Goal: Task Accomplishment & Management: Use online tool/utility

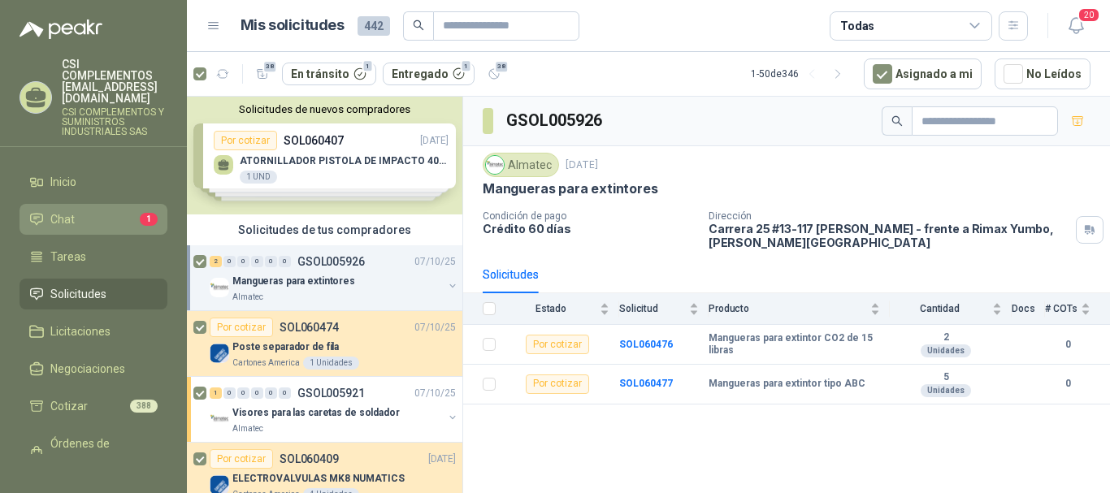
click at [89, 211] on li "Chat 1" at bounding box center [93, 220] width 128 height 18
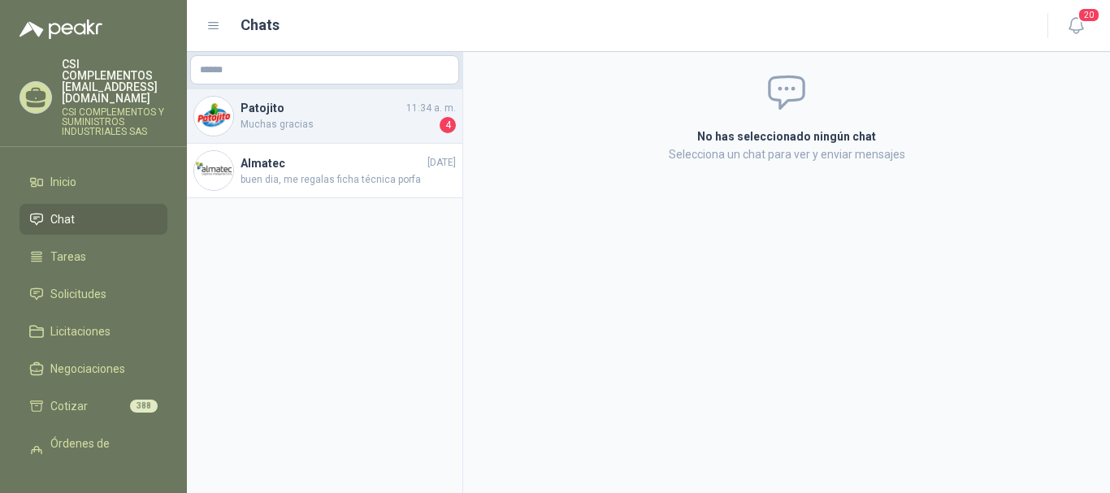
click at [367, 116] on h4 "Patojito" at bounding box center [322, 108] width 163 height 18
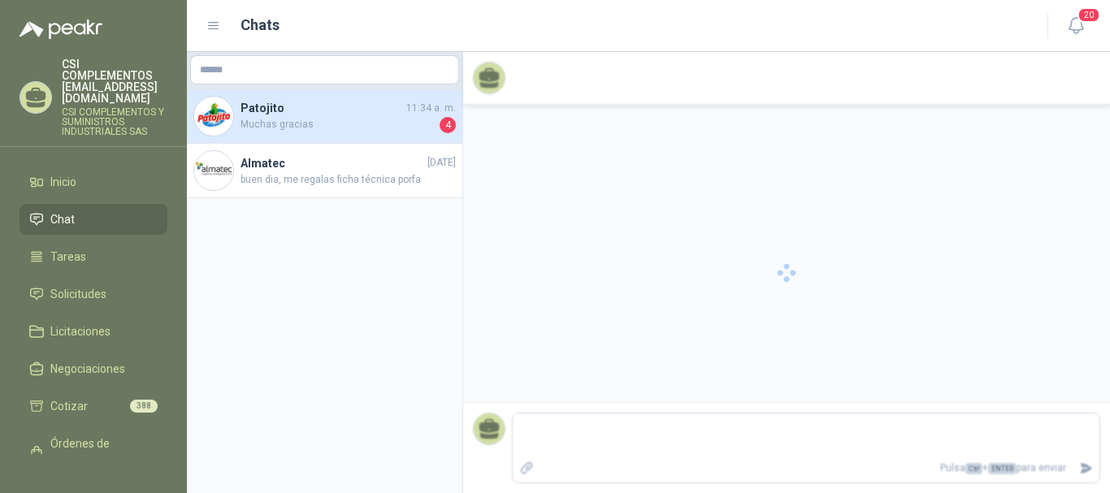
scroll to position [1002, 0]
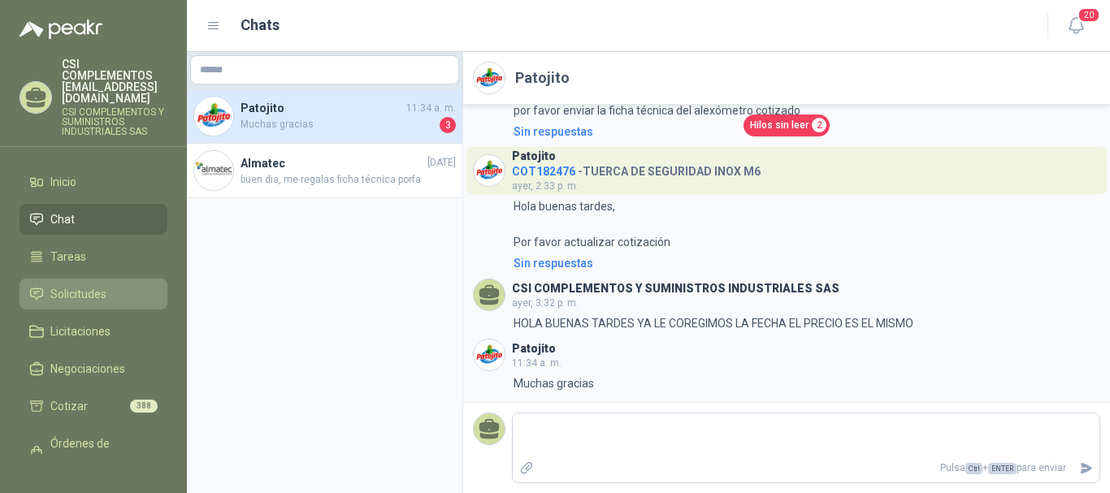
click at [79, 285] on span "Solicitudes" at bounding box center [78, 294] width 56 height 18
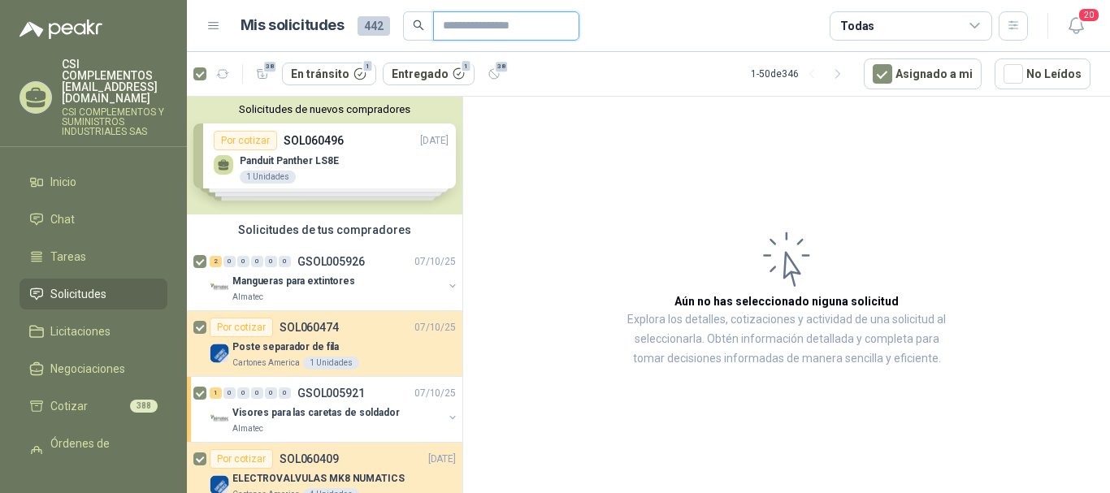
click at [454, 24] on input "text" at bounding box center [500, 26] width 114 height 28
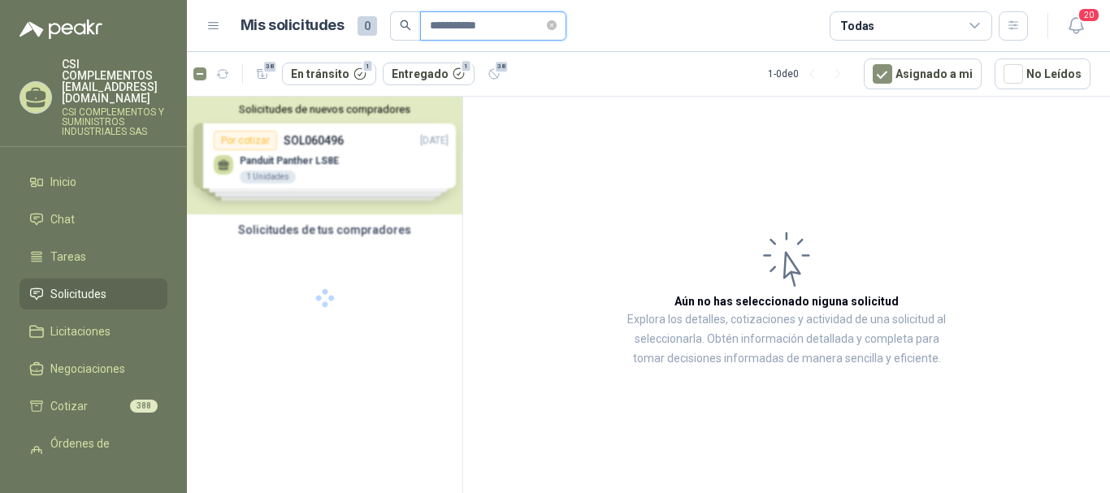
type input "**********"
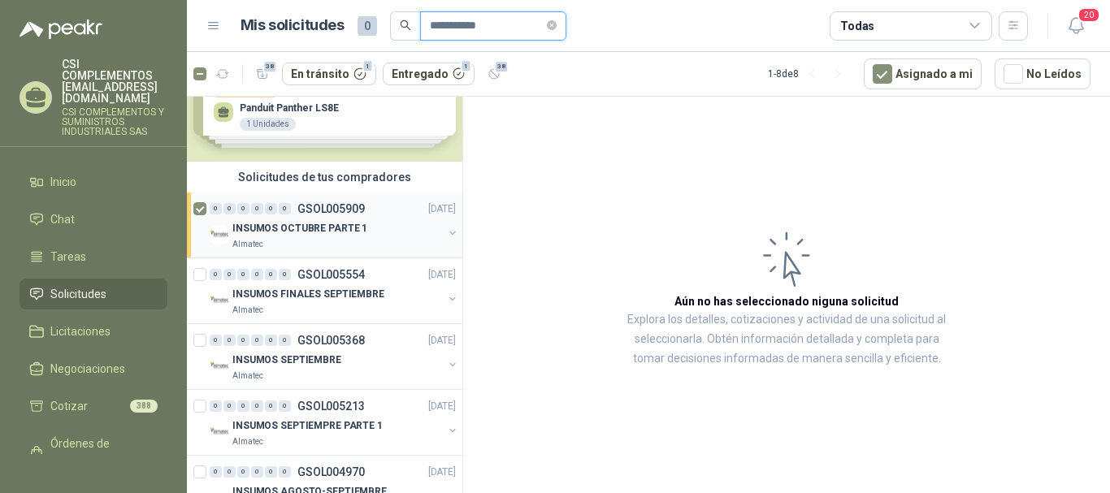
scroll to position [81, 0]
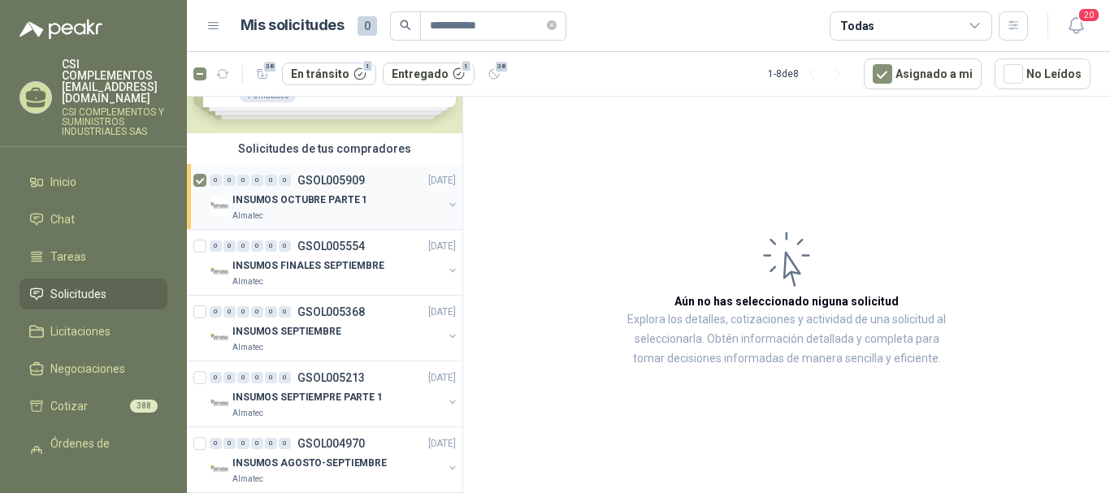
click at [361, 214] on div "Almatec" at bounding box center [338, 216] width 211 height 13
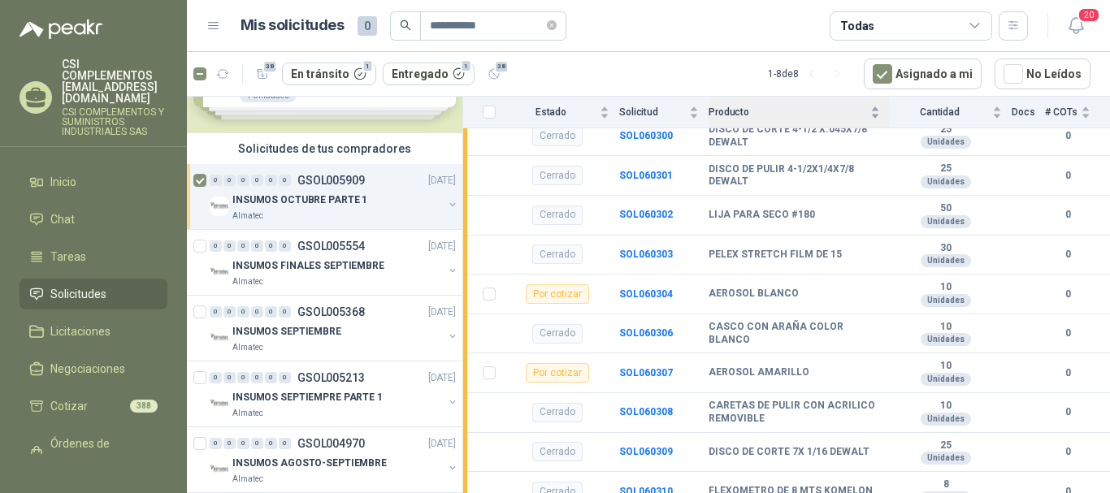
scroll to position [293, 0]
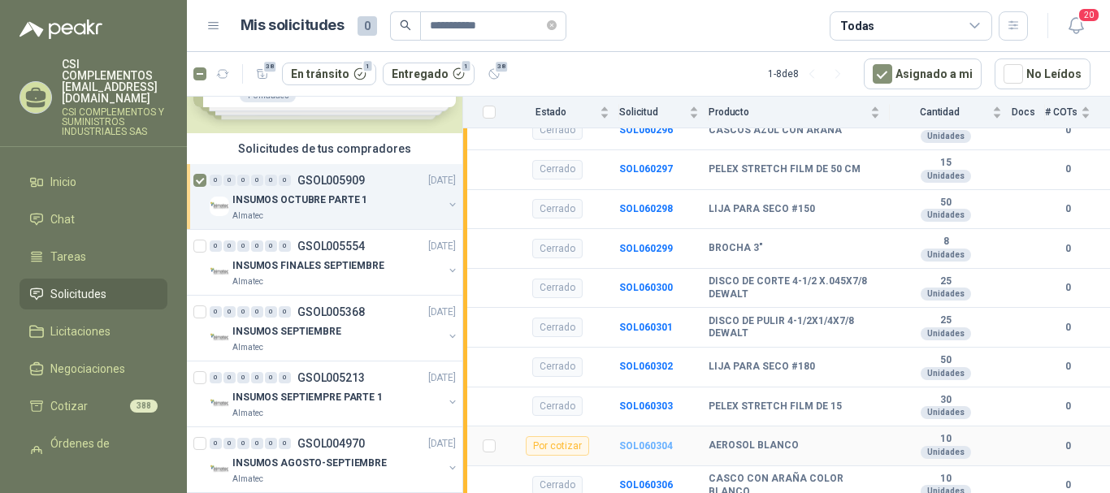
click at [633, 444] on b "SOL060304" at bounding box center [646, 446] width 54 height 11
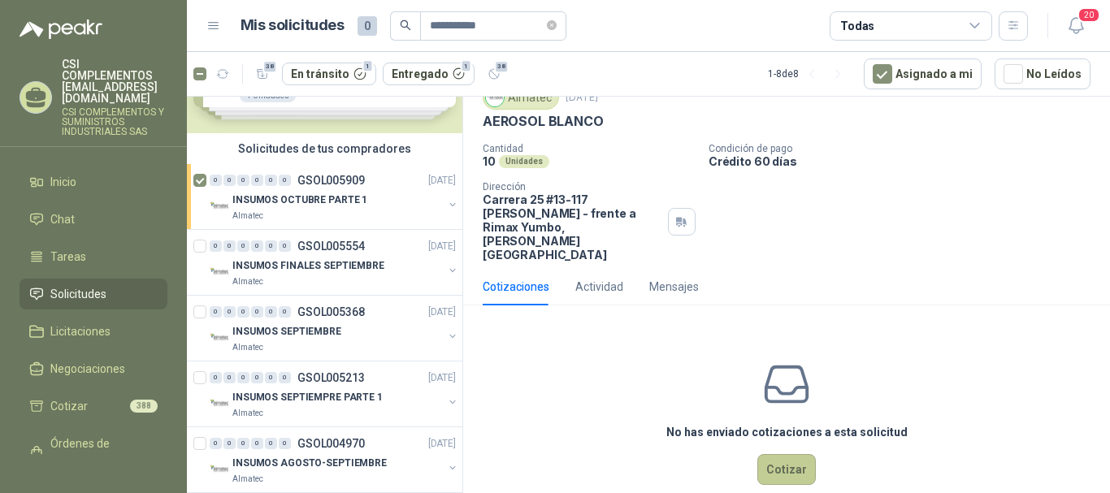
click at [789, 454] on button "Cotizar" at bounding box center [787, 469] width 59 height 31
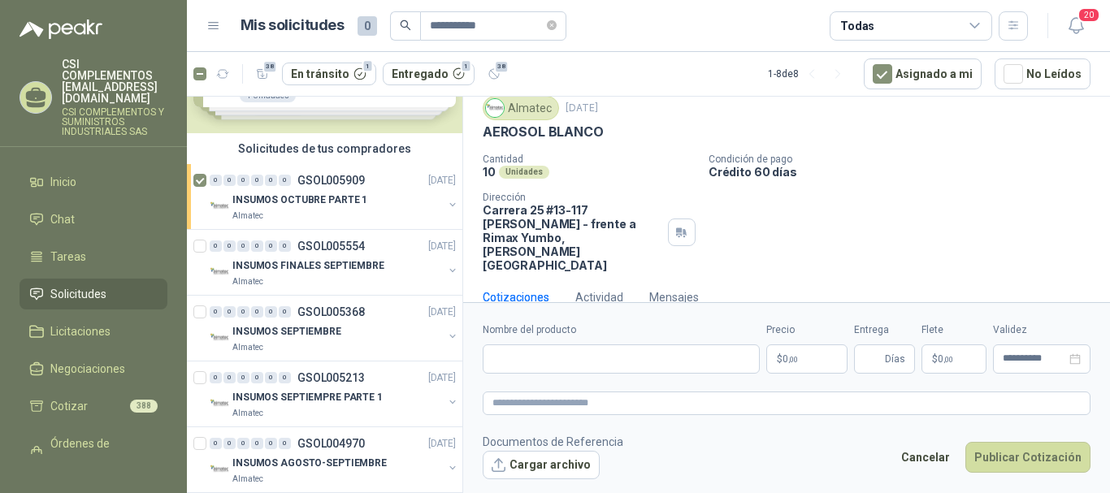
scroll to position [53, 0]
drag, startPoint x: 482, startPoint y: 135, endPoint x: 602, endPoint y: 142, distance: 119.7
click at [601, 141] on div "Almatec [DATE] AEROSOL [PERSON_NAME]  Cantidad 10 Unidades Condición de pago C…" at bounding box center [786, 184] width 647 height 189
copy p "AEROSOL BLANCO"
click at [540, 363] on input "Nombre del producto" at bounding box center [621, 359] width 277 height 29
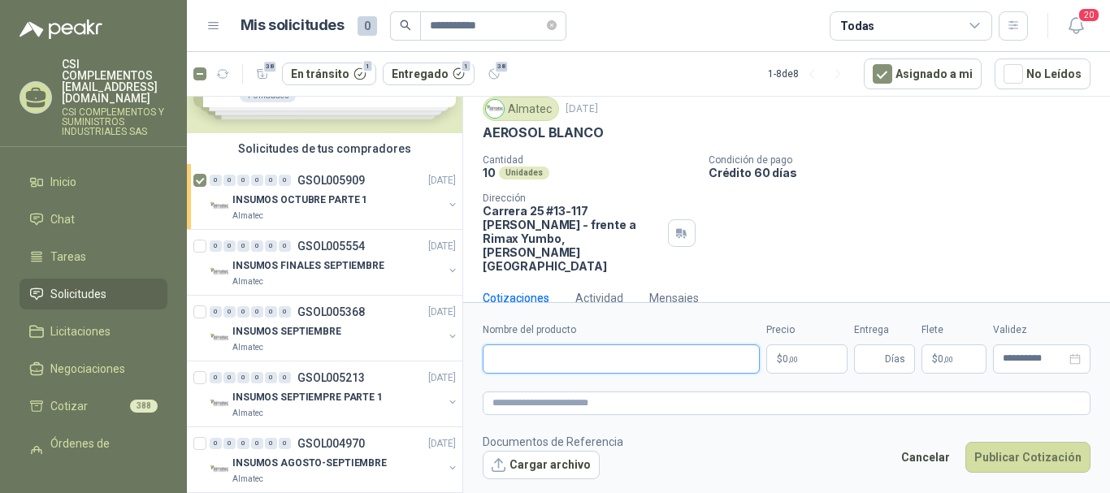
paste input "**********"
type input "**********"
click at [800, 359] on p "$ 0 ,00" at bounding box center [807, 359] width 81 height 29
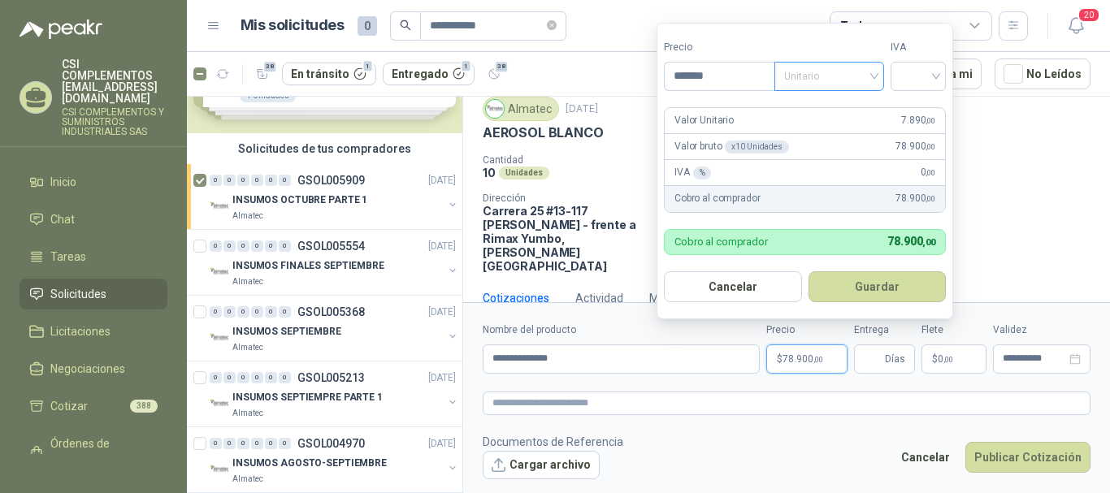
click at [874, 75] on span "Unitario" at bounding box center [829, 76] width 90 height 24
type input "*******"
click at [845, 115] on div "Unitario" at bounding box center [833, 110] width 84 height 18
drag, startPoint x: 937, startPoint y: 66, endPoint x: 934, endPoint y: 86, distance: 20.5
click at [937, 67] on input "search" at bounding box center [919, 75] width 36 height 24
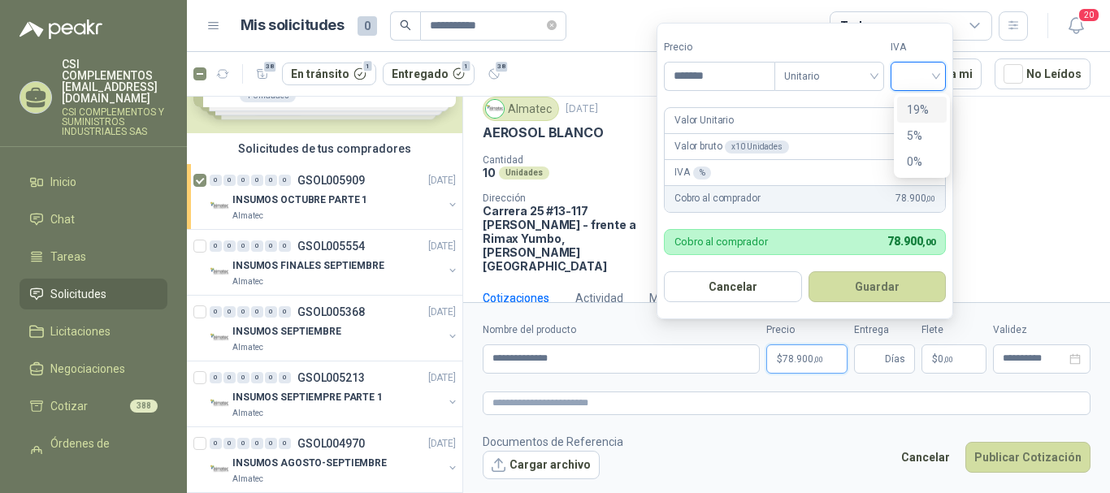
click at [928, 108] on div "19%" at bounding box center [922, 110] width 30 height 18
click at [882, 275] on button "Guardar" at bounding box center [881, 287] width 140 height 31
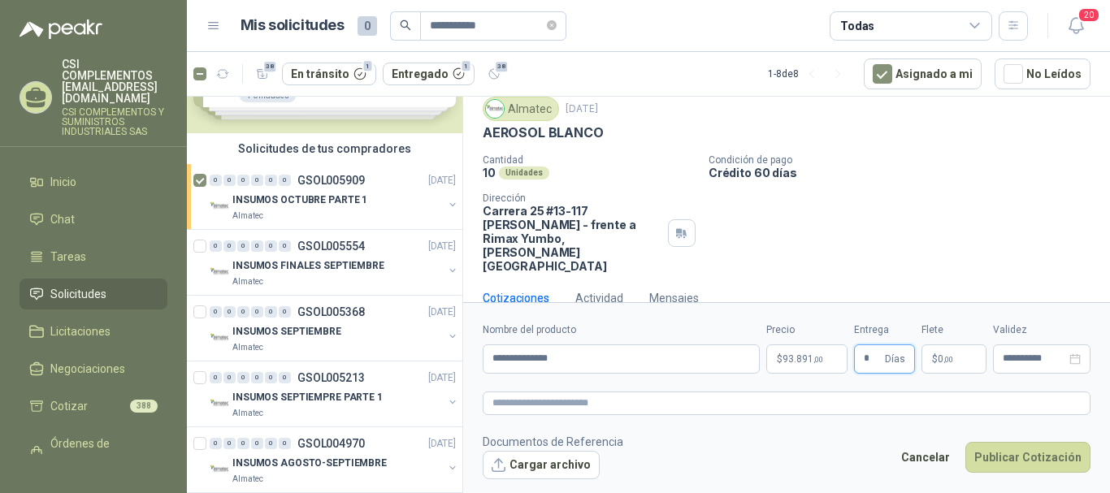
type input "*"
click at [947, 372] on p "$ 0 ,00" at bounding box center [954, 359] width 65 height 29
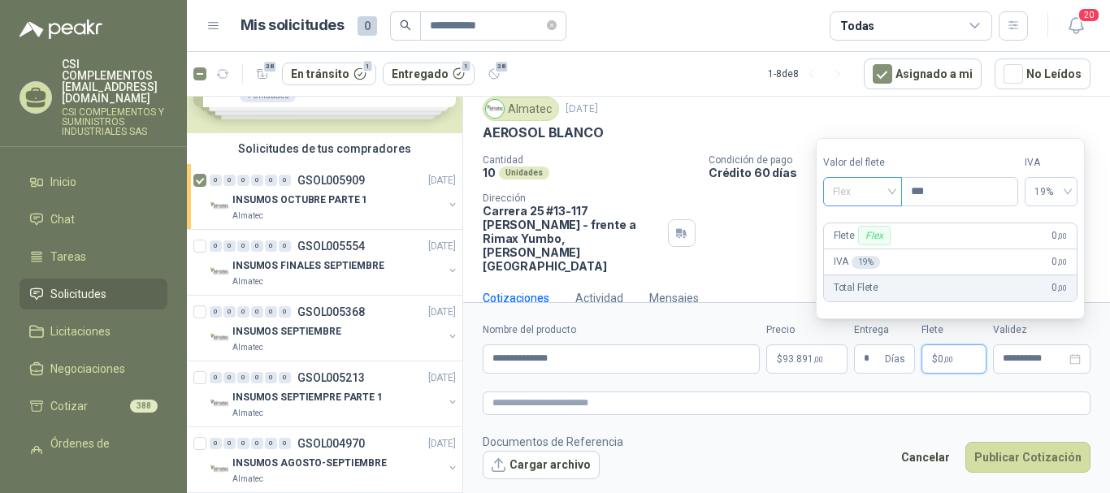
click at [902, 196] on div "Flex" at bounding box center [863, 191] width 79 height 29
click at [880, 257] on div "Incluido" at bounding box center [865, 252] width 56 height 18
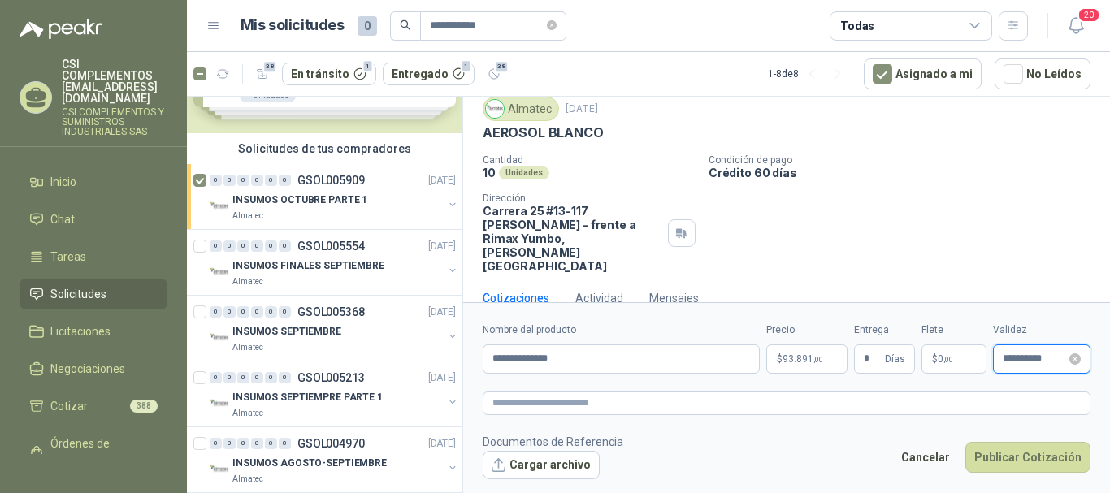
click at [1030, 356] on input "**********" at bounding box center [1034, 359] width 63 height 11
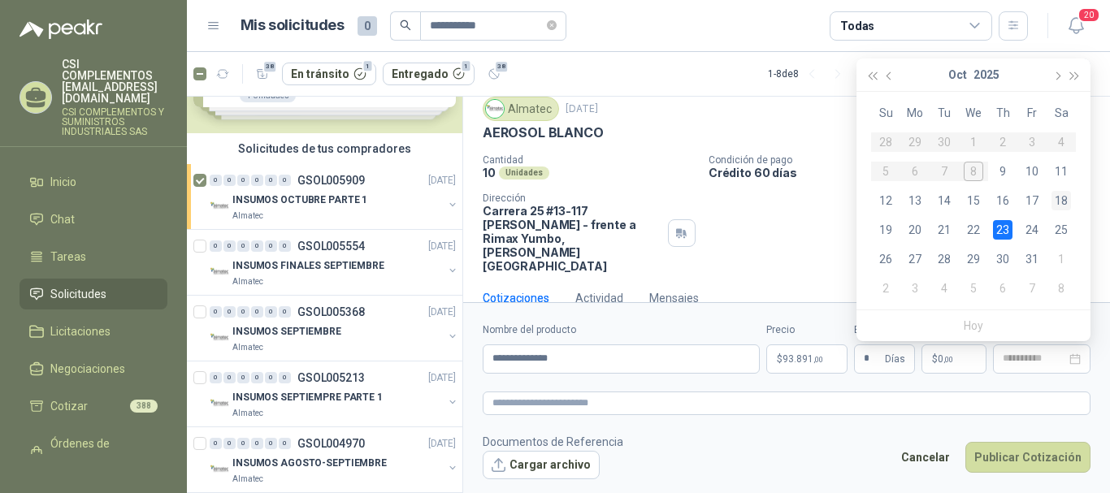
click at [1066, 198] on div "18" at bounding box center [1062, 201] width 20 height 20
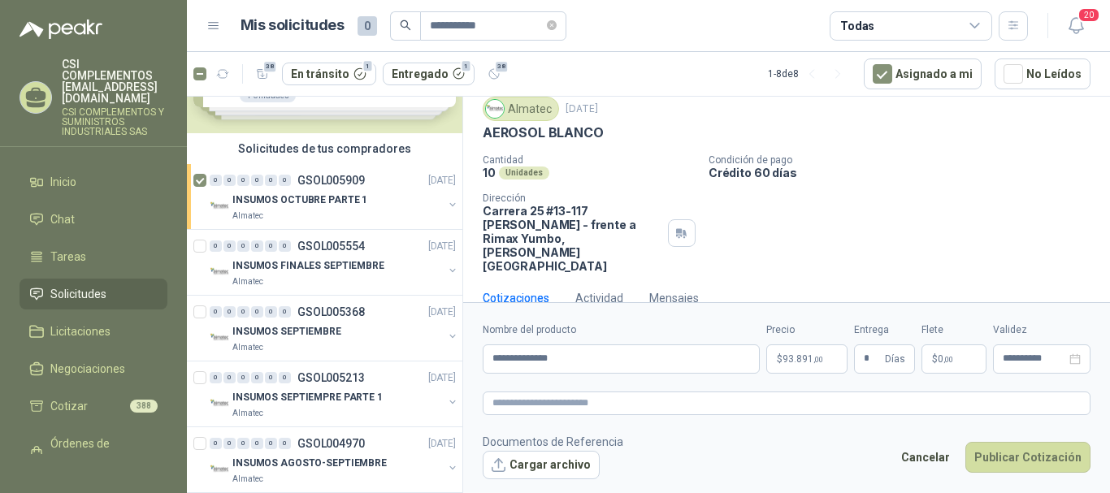
type input "**********"
click at [1019, 457] on button "Publicar Cotización" at bounding box center [1028, 457] width 125 height 31
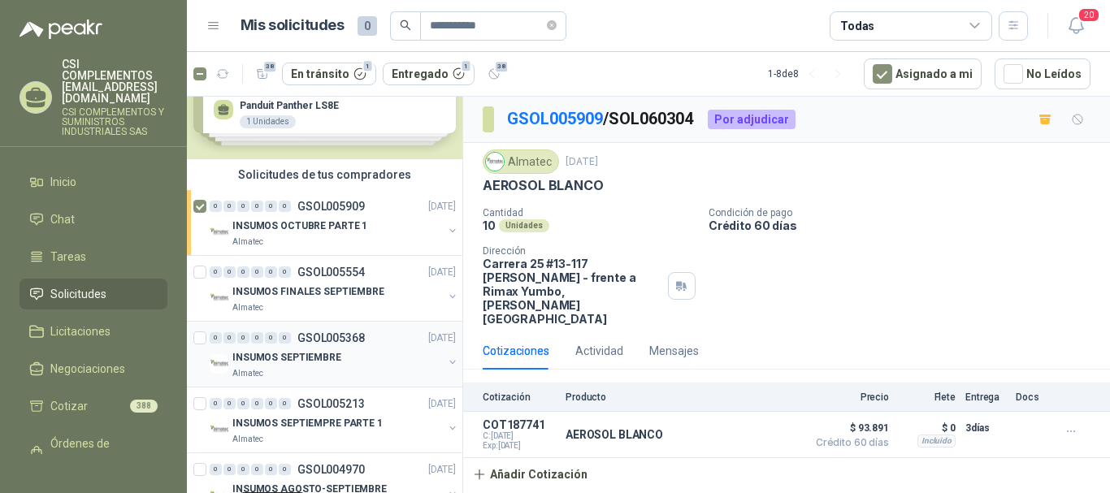
scroll to position [52, 0]
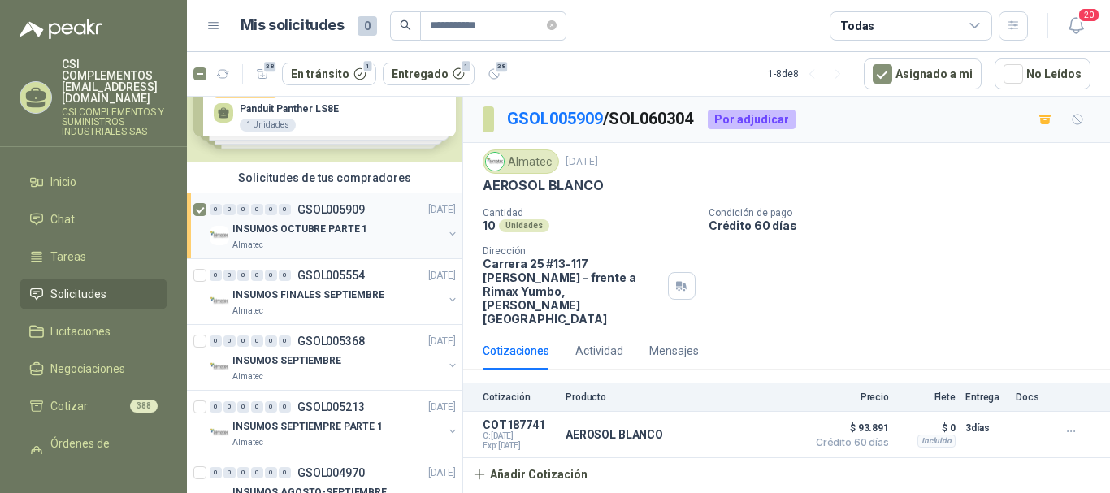
click at [296, 237] on p "INSUMOS OCTUBRE PARTE 1" at bounding box center [300, 229] width 135 height 15
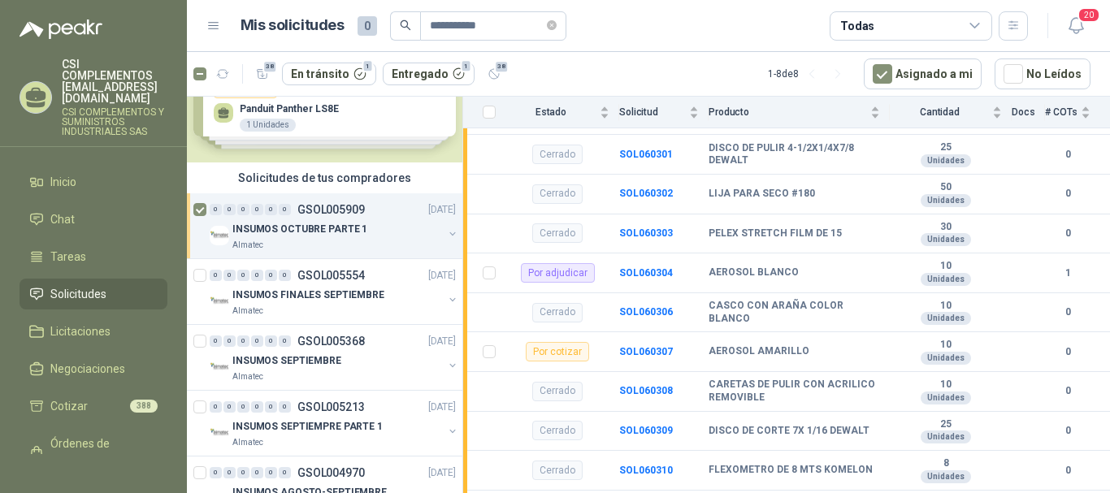
scroll to position [537, 0]
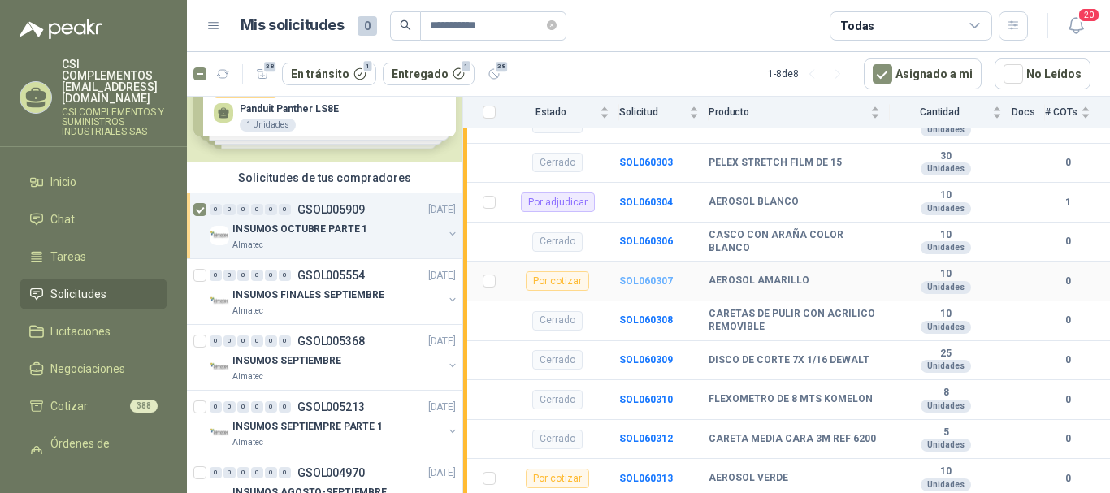
click at [639, 285] on b "SOL060307" at bounding box center [646, 281] width 54 height 11
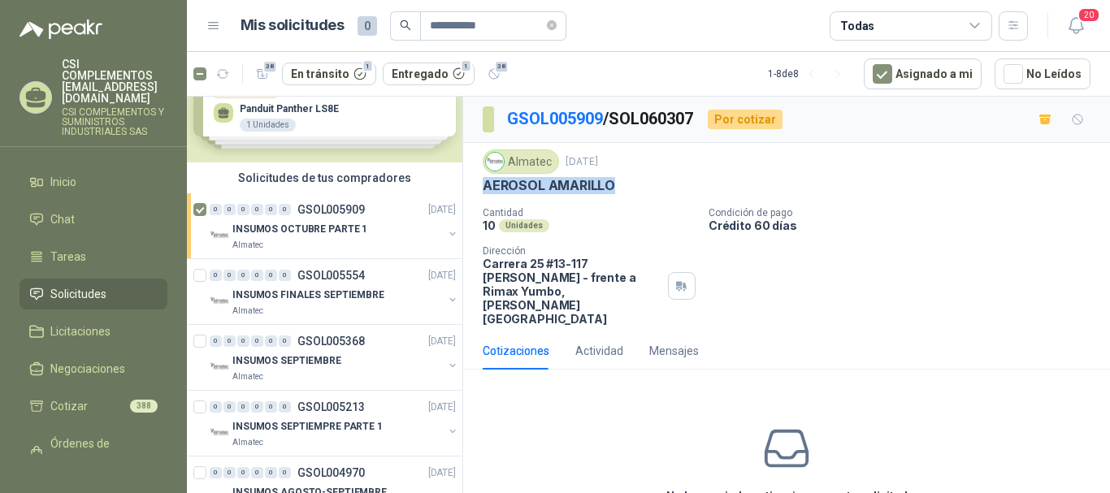
drag, startPoint x: 486, startPoint y: 186, endPoint x: 619, endPoint y: 180, distance: 132.6
click at [619, 180] on div "AEROSOL AMARILLO" at bounding box center [787, 185] width 608 height 17
copy p "AEROSOL AMARILLO"
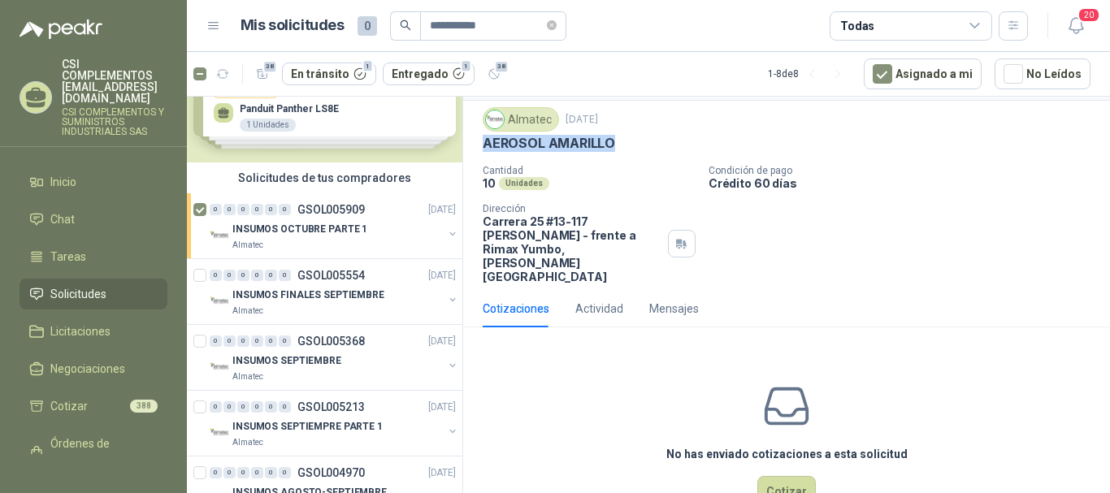
scroll to position [64, 0]
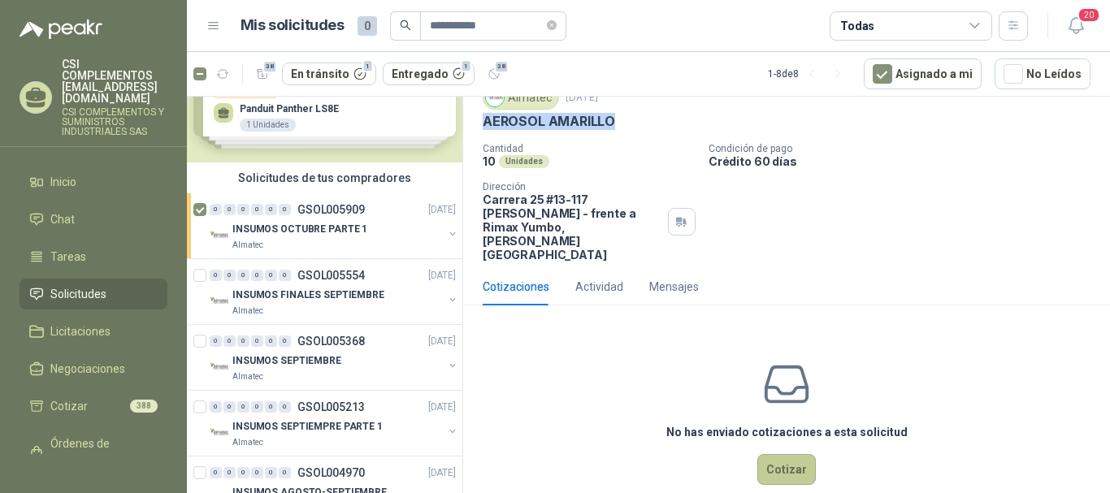
click at [787, 454] on button "Cotizar" at bounding box center [787, 469] width 59 height 31
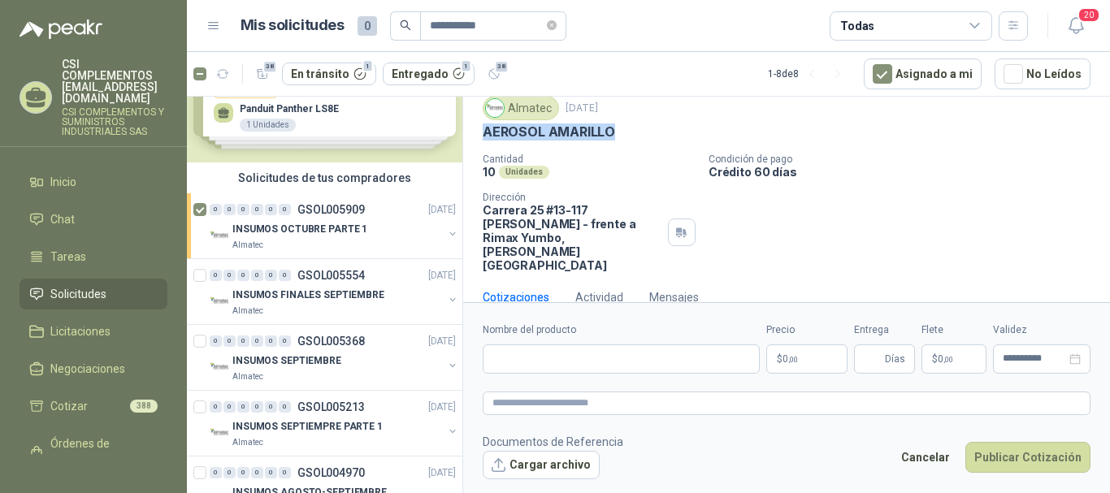
scroll to position [53, 0]
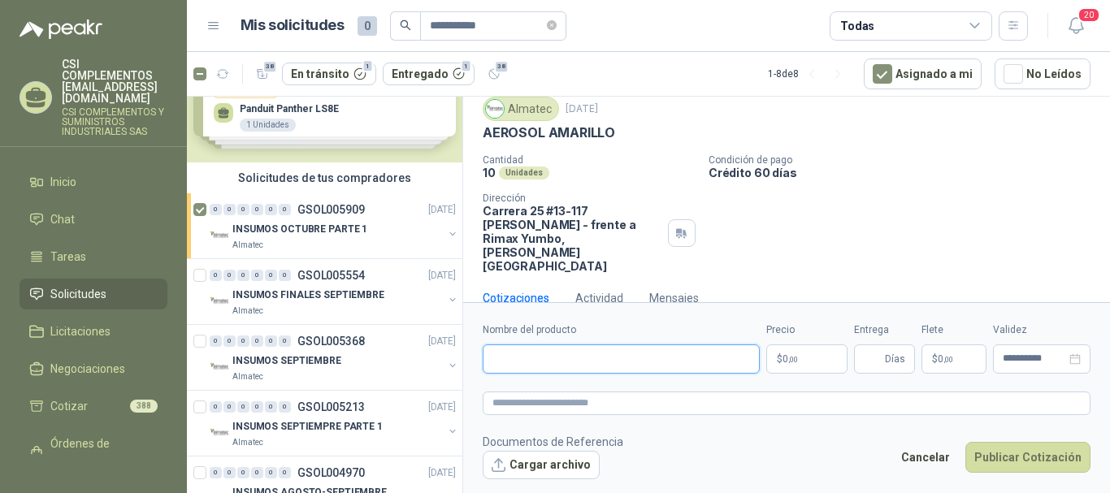
click at [506, 352] on input "Nombre del producto" at bounding box center [621, 359] width 277 height 29
paste input "**********"
type input "**********"
click at [796, 363] on span ",00" at bounding box center [794, 359] width 10 height 9
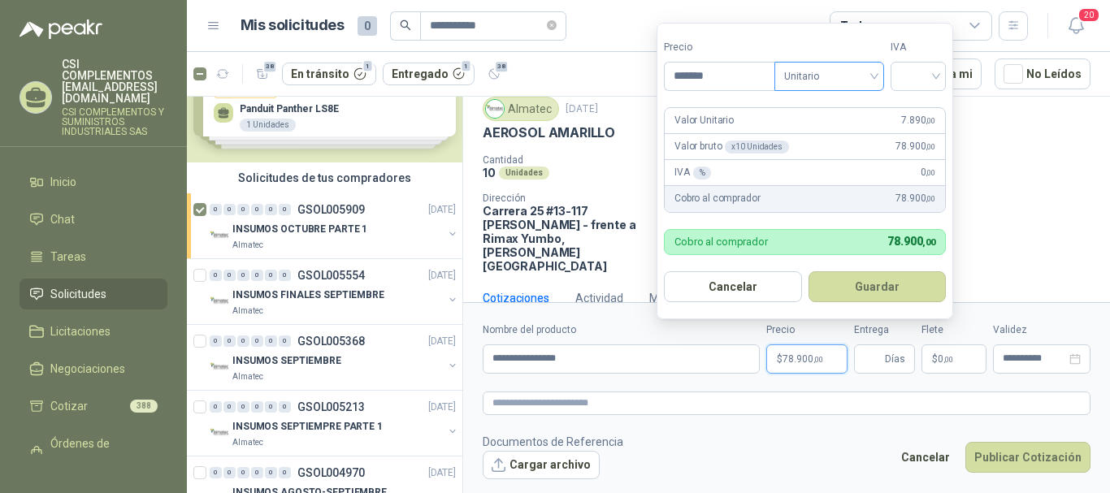
click at [875, 79] on span "Unitario" at bounding box center [829, 76] width 90 height 24
type input "*******"
click at [826, 108] on div "Unitario" at bounding box center [833, 110] width 84 height 18
click at [937, 76] on input "search" at bounding box center [919, 75] width 36 height 24
click at [932, 107] on div "19%" at bounding box center [922, 110] width 30 height 18
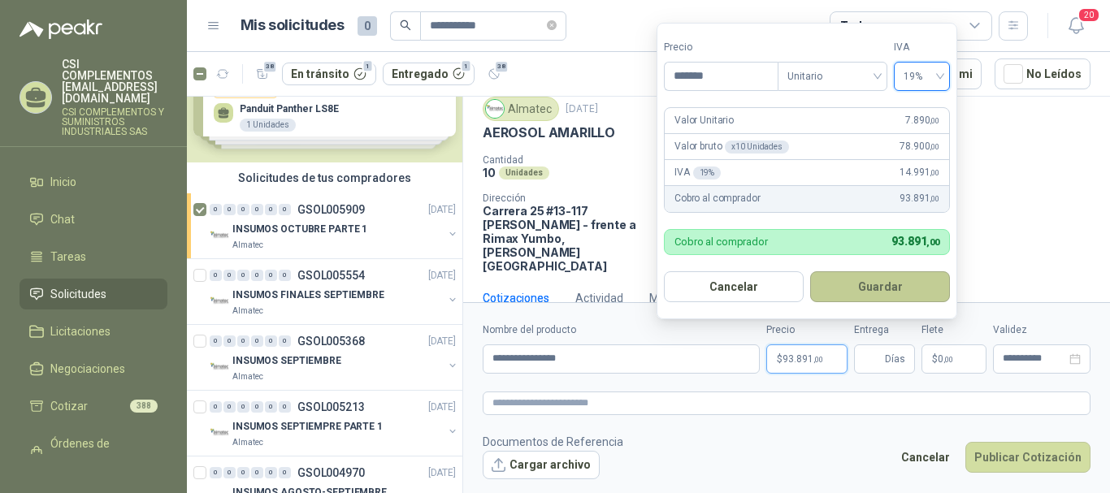
click at [879, 283] on button "Guardar" at bounding box center [881, 287] width 140 height 31
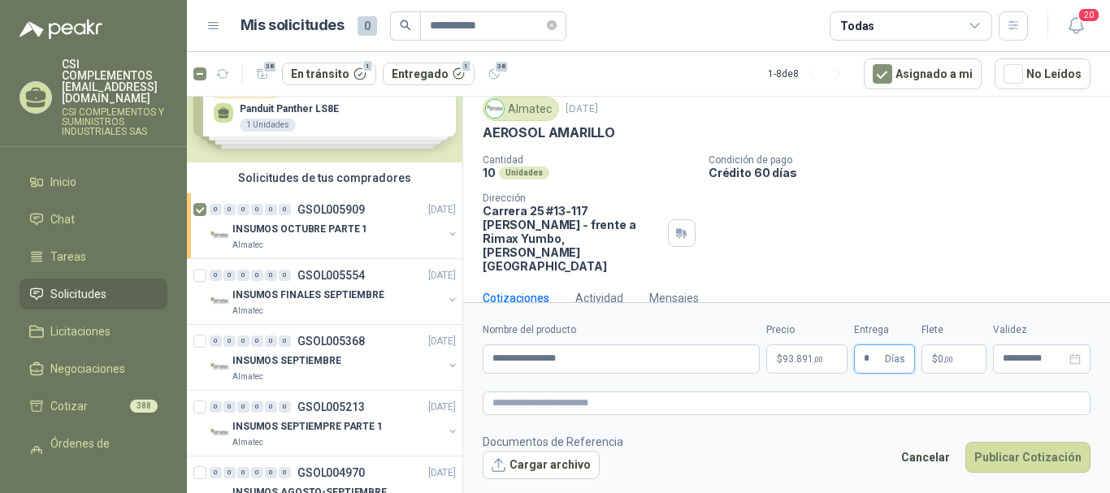
type input "*"
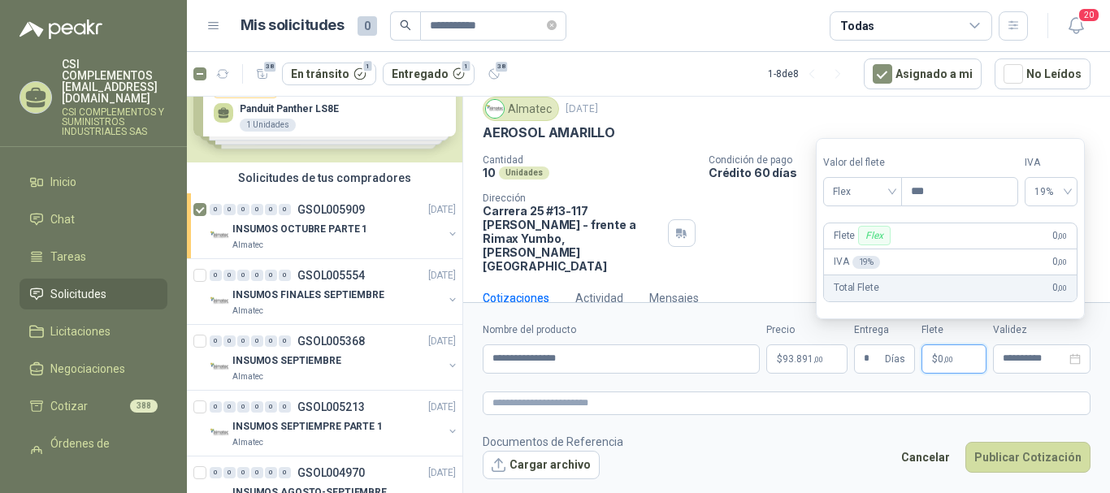
click at [943, 353] on p "$ 0 ,00" at bounding box center [954, 359] width 65 height 29
click at [896, 189] on div "Flex" at bounding box center [863, 191] width 79 height 29
click at [877, 254] on div "Incluido" at bounding box center [865, 252] width 56 height 18
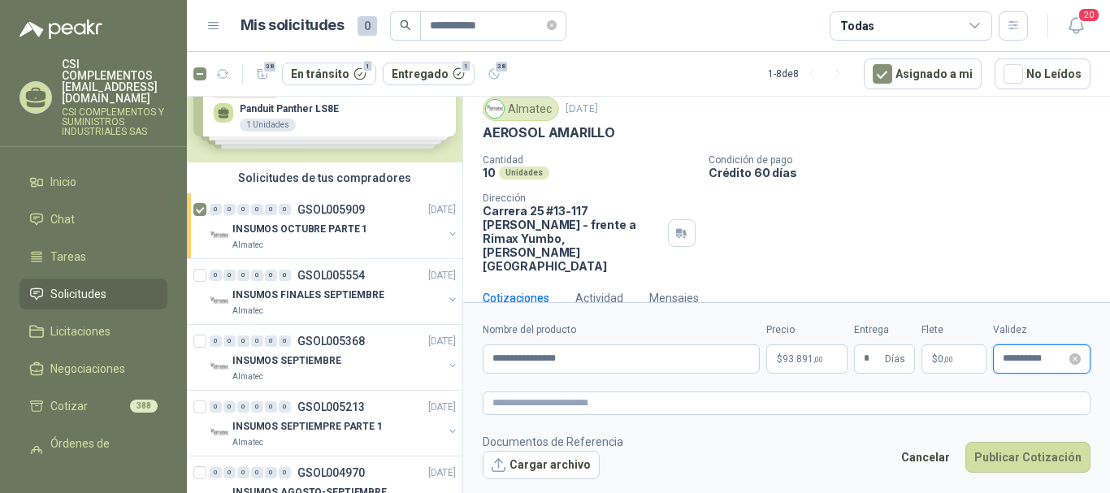
click at [1020, 355] on input "**********" at bounding box center [1034, 359] width 63 height 11
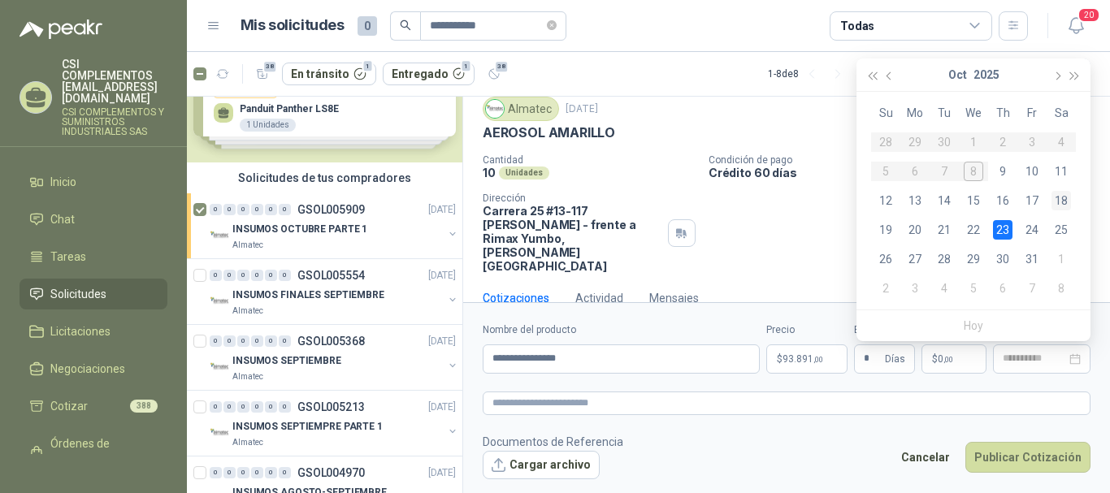
click at [1062, 200] on div "18" at bounding box center [1062, 201] width 20 height 20
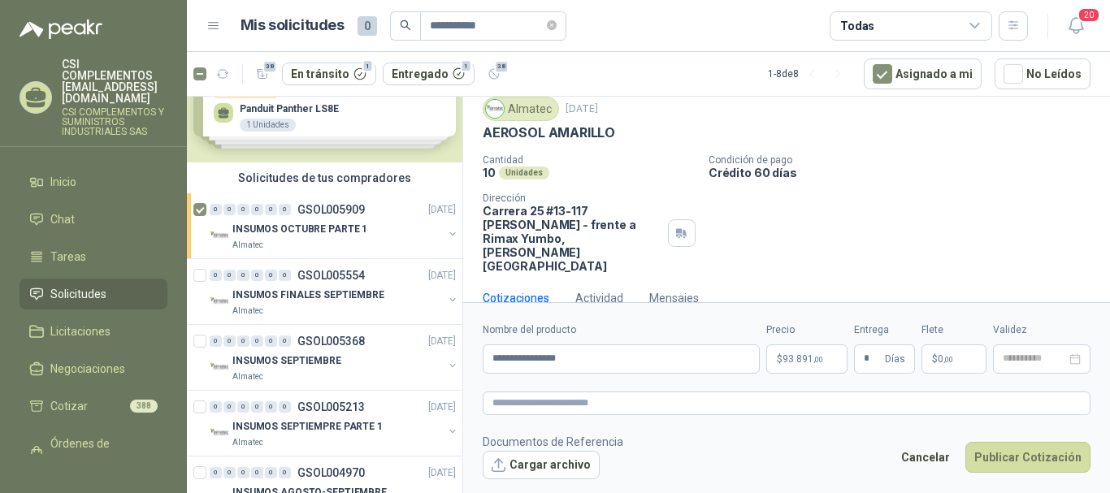
type input "**********"
click at [1032, 450] on button "Publicar Cotización" at bounding box center [1028, 457] width 125 height 31
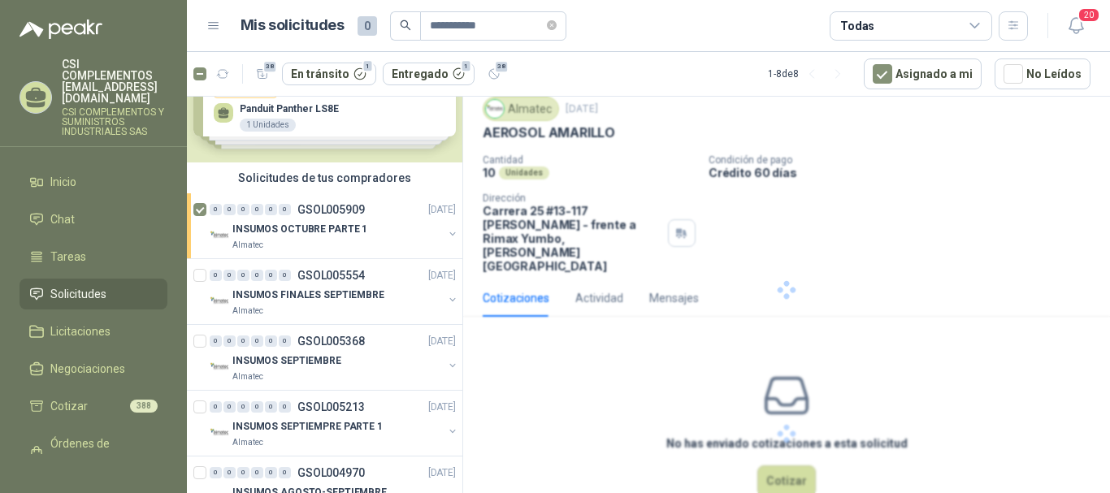
scroll to position [0, 0]
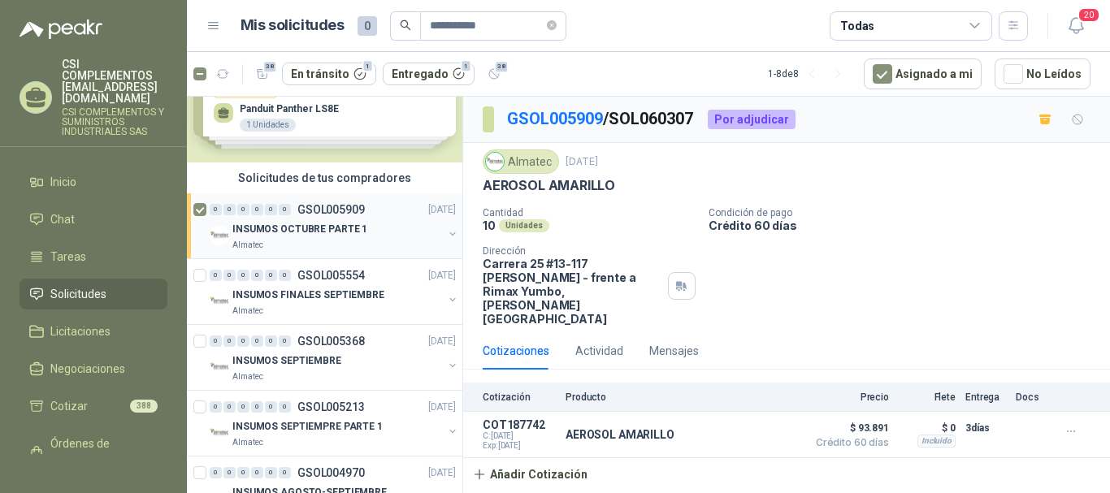
click at [292, 232] on p "INSUMOS OCTUBRE PARTE 1" at bounding box center [300, 229] width 135 height 15
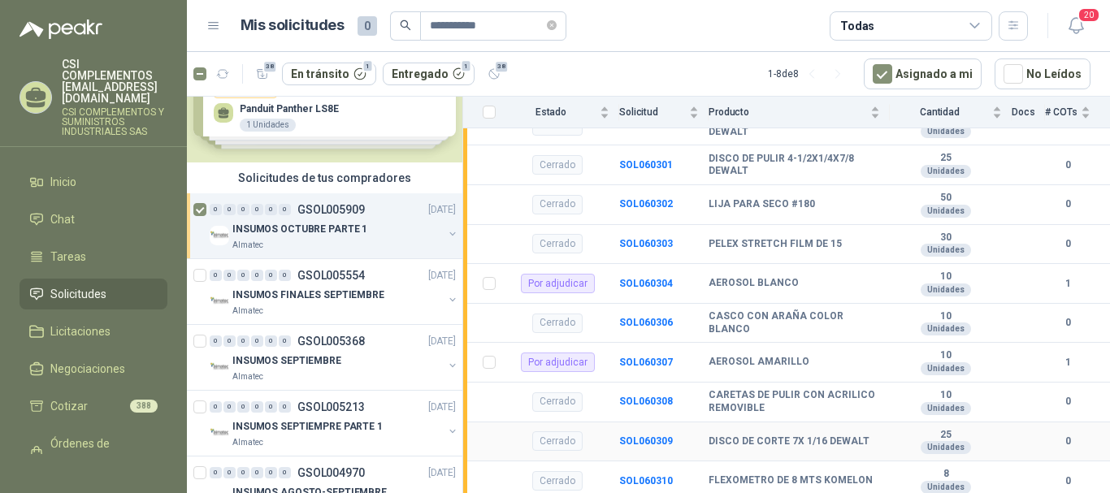
scroll to position [537, 0]
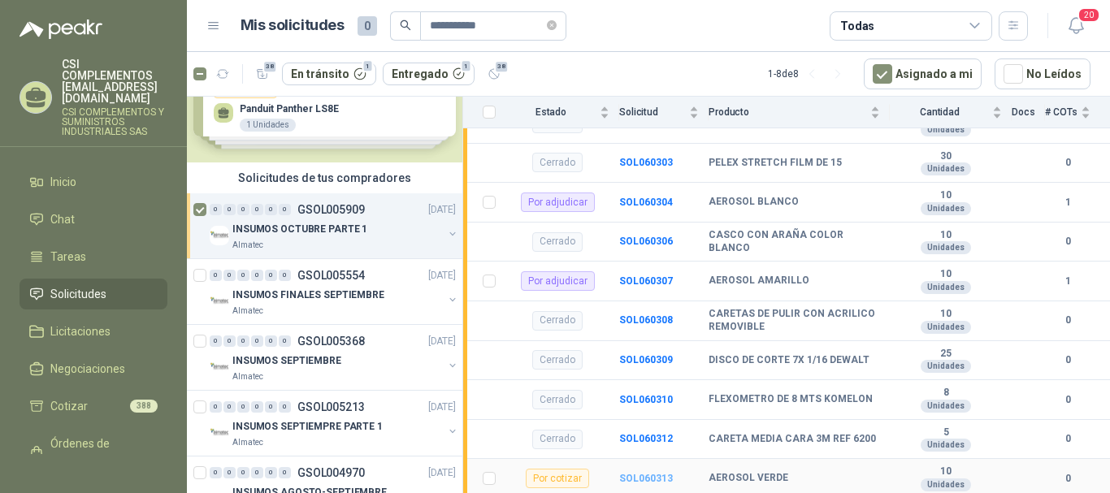
click at [653, 481] on b "SOL060313" at bounding box center [646, 478] width 54 height 11
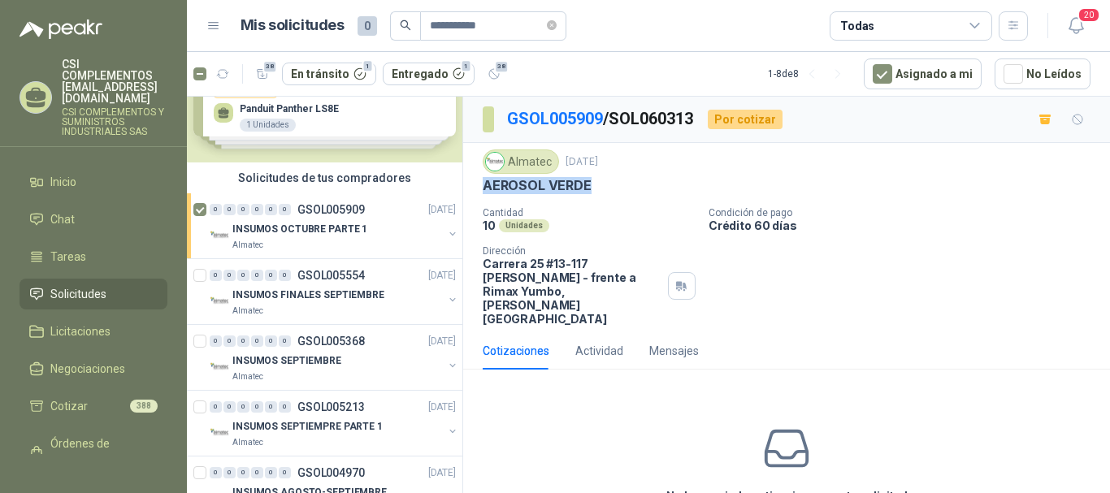
drag, startPoint x: 483, startPoint y: 184, endPoint x: 600, endPoint y: 188, distance: 117.1
click at [600, 188] on div "AEROSOL VERDE" at bounding box center [787, 185] width 608 height 17
copy p "AEROSOL VERDE"
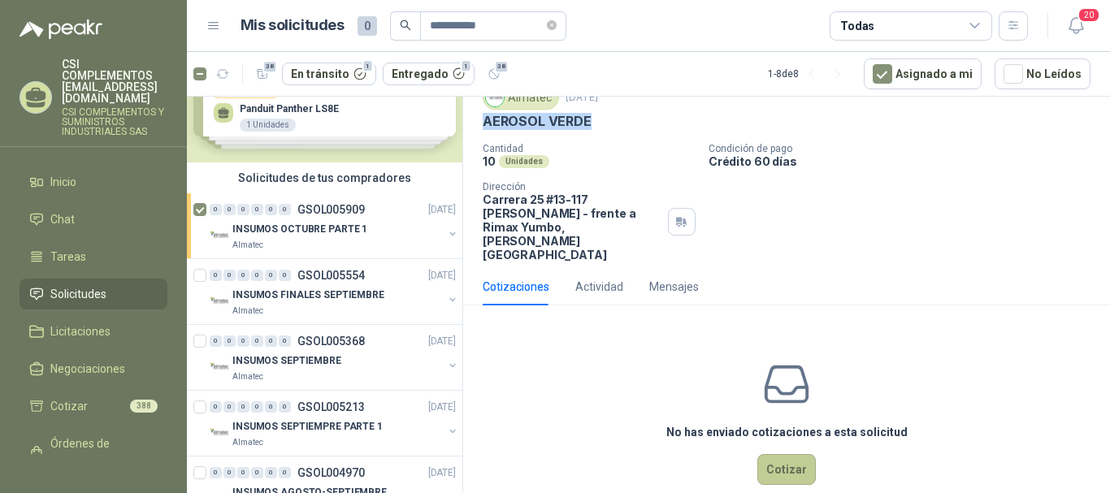
click at [802, 454] on button "Cotizar" at bounding box center [787, 469] width 59 height 31
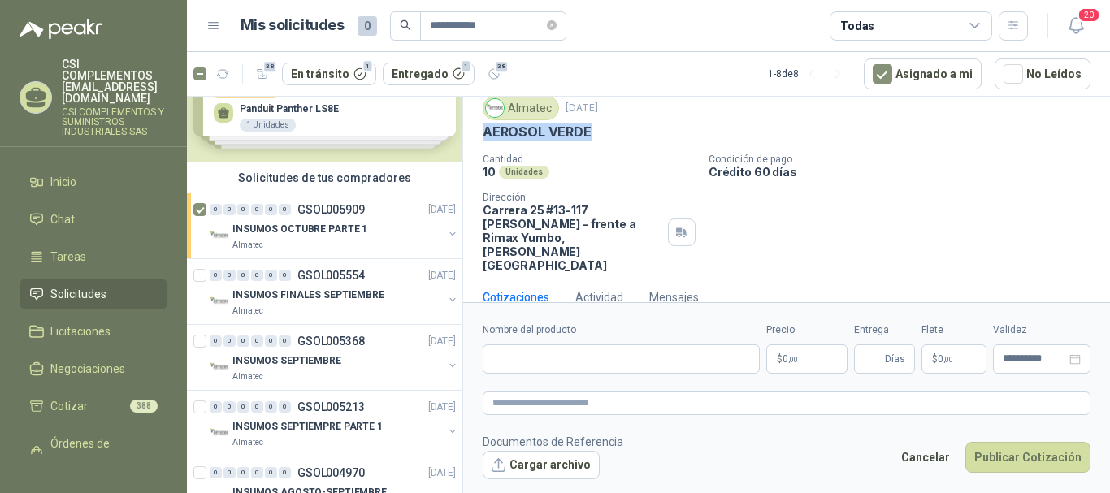
scroll to position [53, 0]
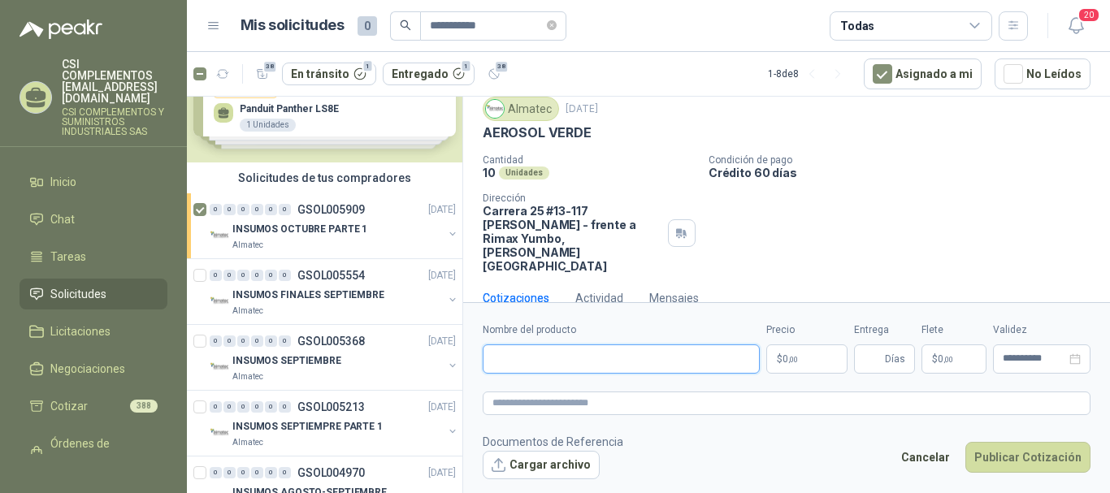
click at [514, 359] on input "Nombre del producto" at bounding box center [621, 359] width 277 height 29
paste input "**********"
type input "**********"
click at [797, 350] on p "$ 0 ,00" at bounding box center [807, 359] width 81 height 29
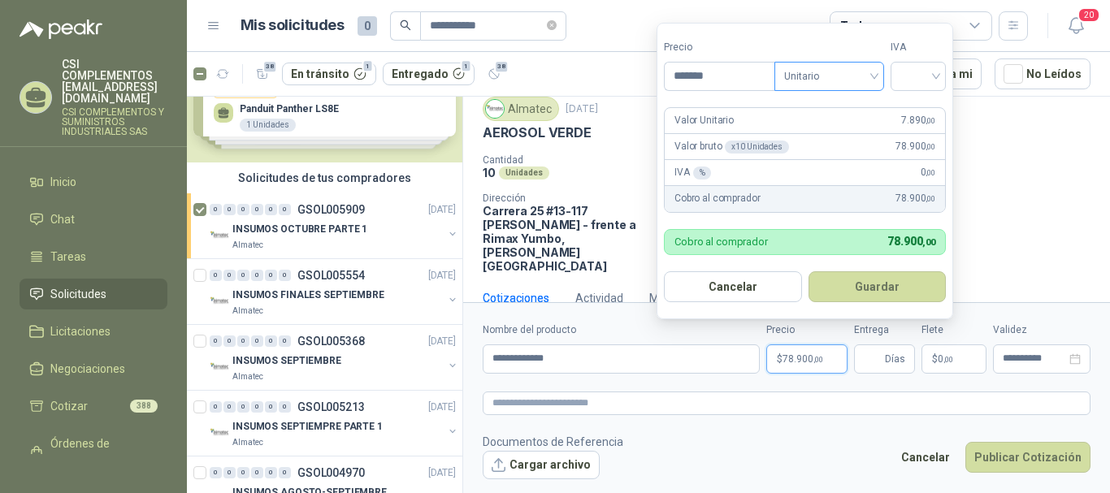
click at [875, 75] on span "Unitario" at bounding box center [829, 76] width 90 height 24
type input "*******"
click at [838, 109] on div "Unitario" at bounding box center [833, 110] width 84 height 18
click at [943, 81] on div at bounding box center [918, 76] width 55 height 29
click at [926, 107] on div "19%" at bounding box center [922, 110] width 30 height 18
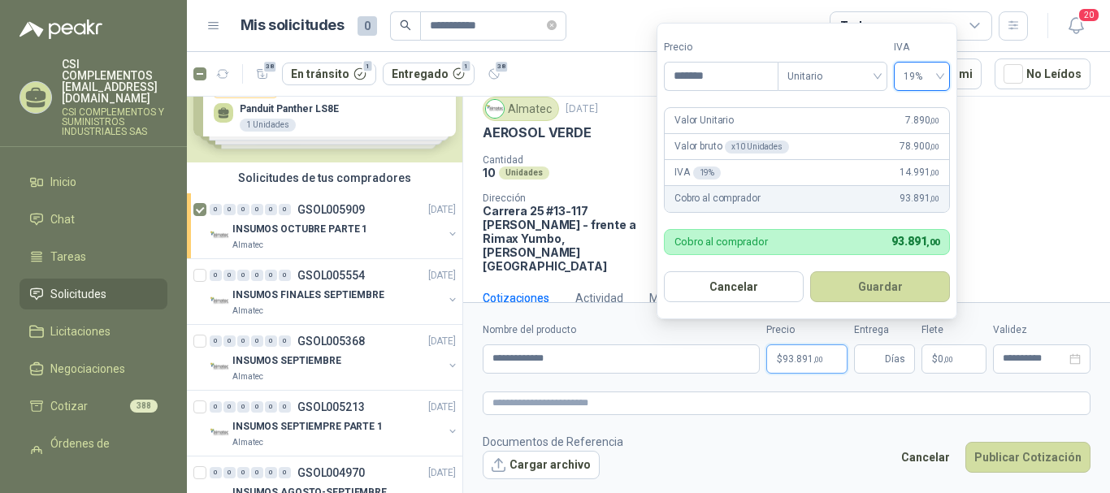
click at [863, 290] on button "Guardar" at bounding box center [881, 287] width 140 height 31
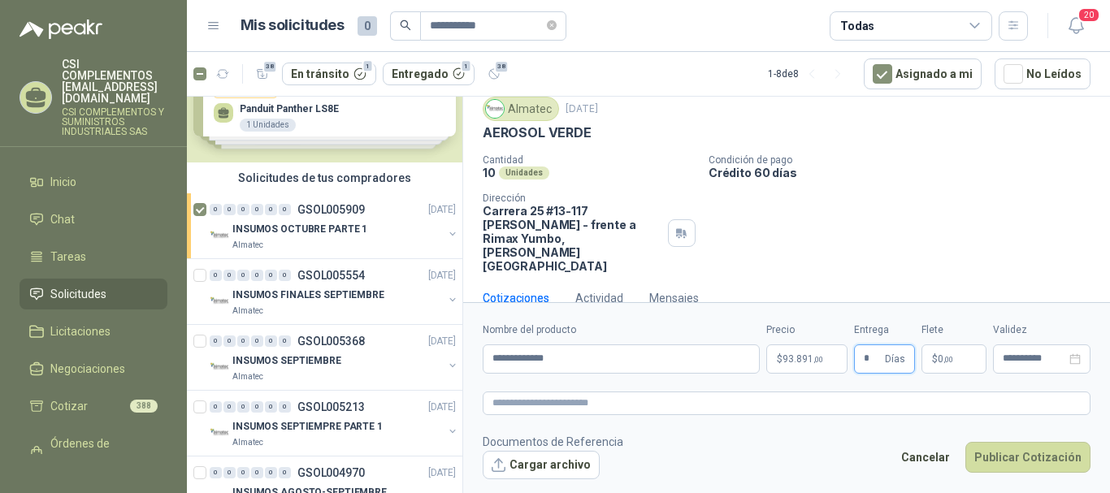
type input "*"
click at [929, 352] on p "$ 0 ,00" at bounding box center [954, 359] width 65 height 29
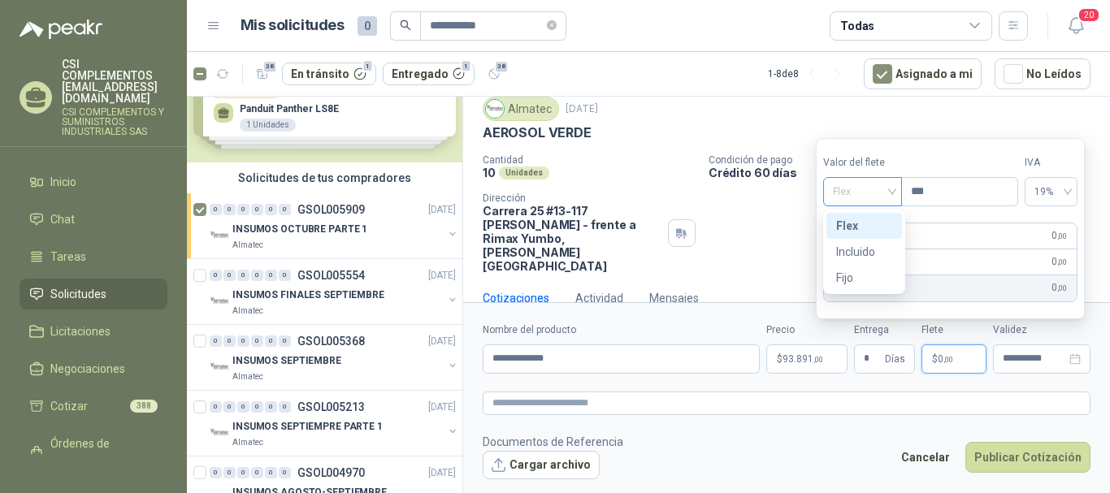
click at [897, 193] on div "Flex" at bounding box center [863, 191] width 79 height 29
click at [885, 251] on div "Incluido" at bounding box center [865, 252] width 56 height 18
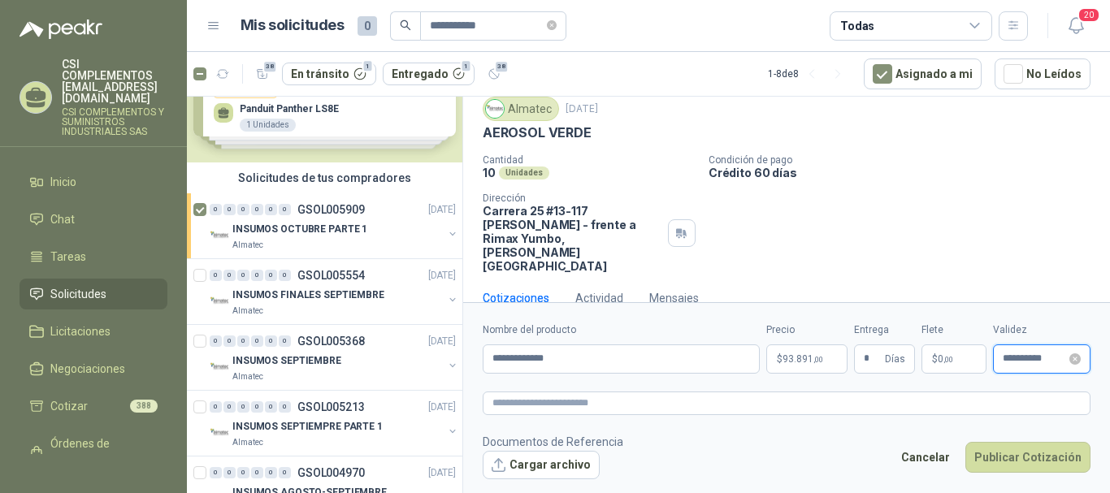
click at [1043, 356] on input "**********" at bounding box center [1034, 359] width 63 height 11
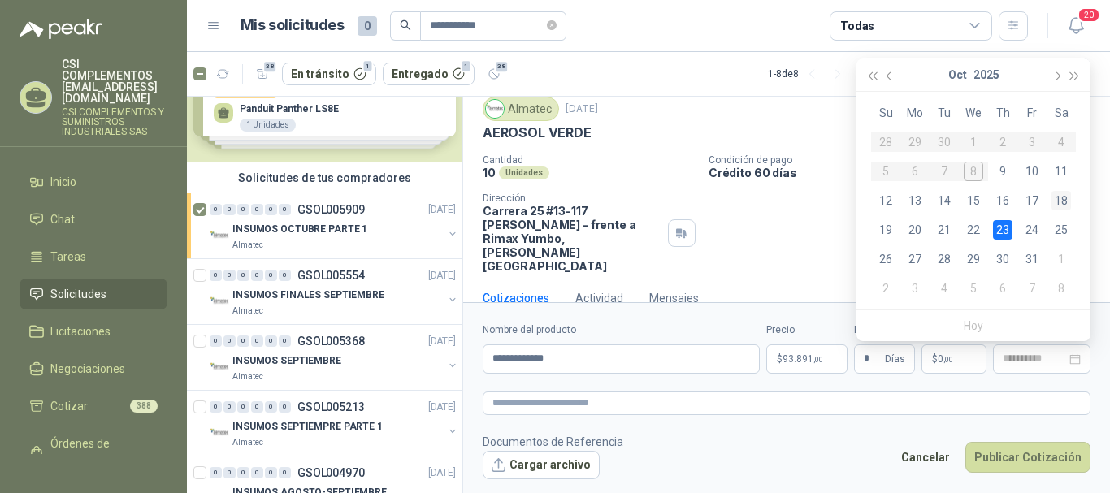
click at [1067, 201] on div "18" at bounding box center [1062, 201] width 20 height 20
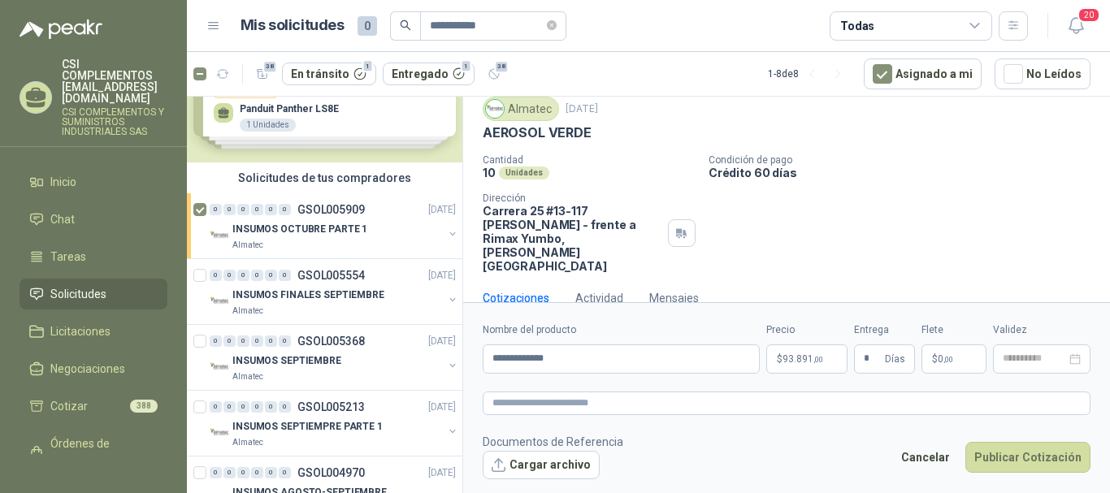
type input "**********"
click at [1037, 446] on button "Publicar Cotización" at bounding box center [1028, 457] width 125 height 31
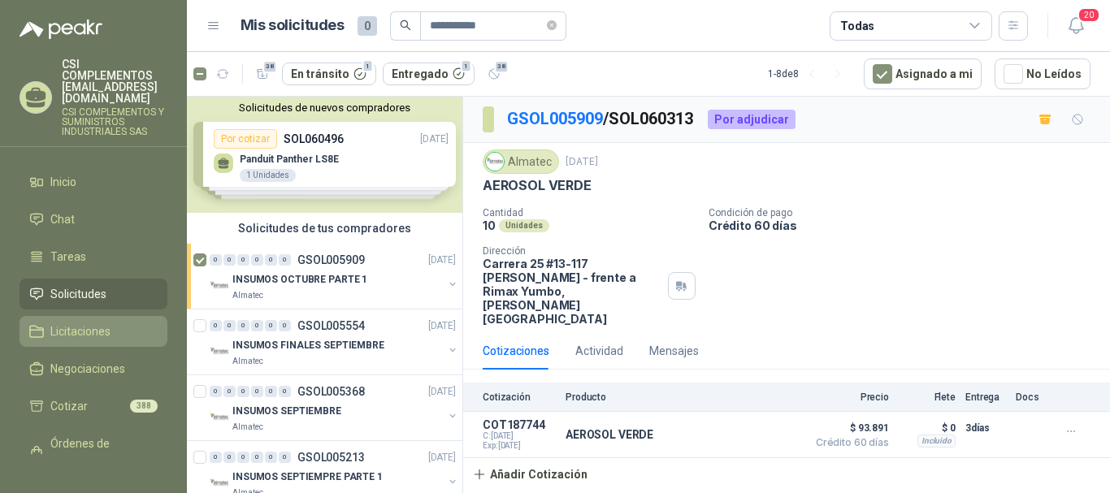
scroll to position [0, 0]
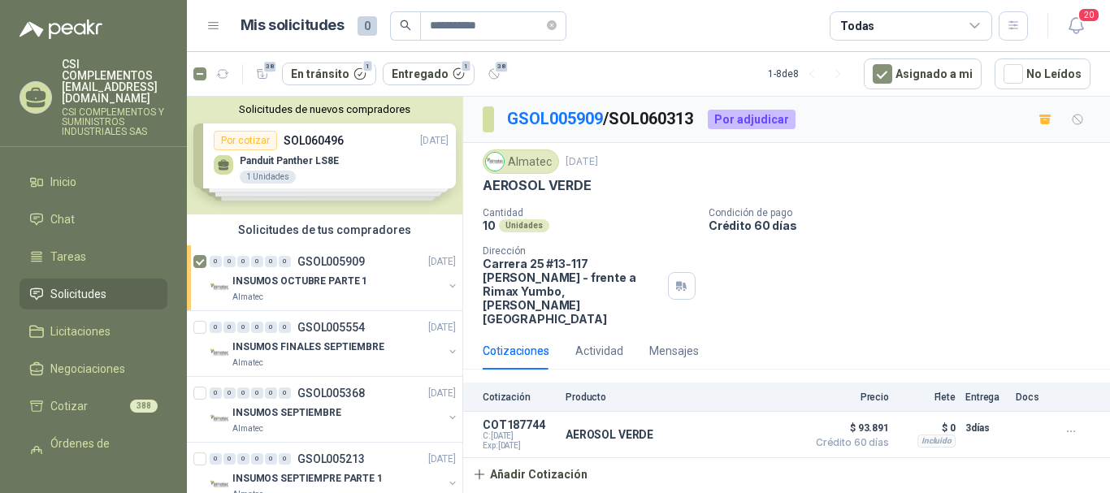
click at [80, 285] on span "Solicitudes" at bounding box center [78, 294] width 56 height 18
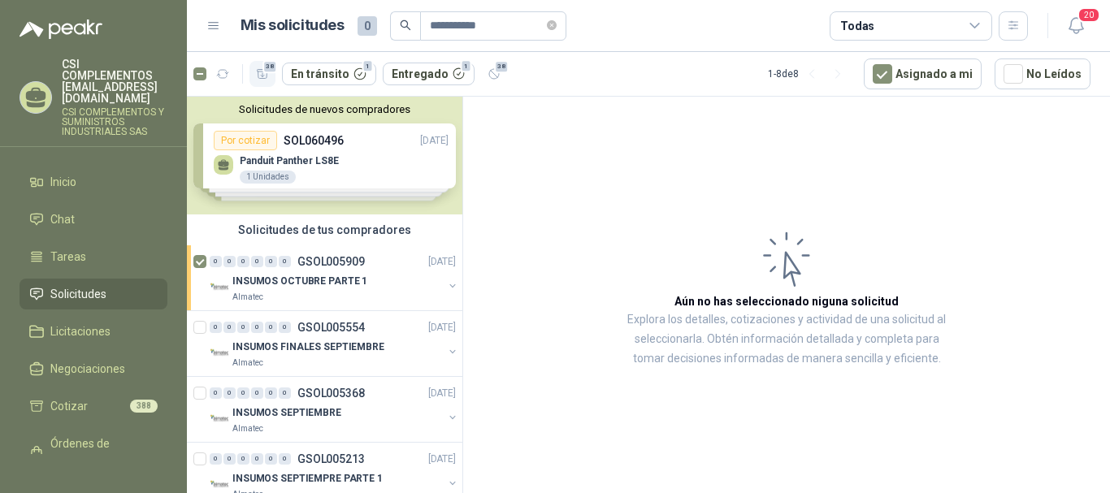
click at [262, 72] on icon "button" at bounding box center [263, 74] width 14 height 14
click at [210, 69] on button "button" at bounding box center [223, 74] width 26 height 26
click at [217, 76] on icon "button" at bounding box center [223, 74] width 14 height 14
click at [219, 70] on icon "button" at bounding box center [223, 74] width 12 height 8
click at [216, 76] on icon "button" at bounding box center [223, 74] width 14 height 14
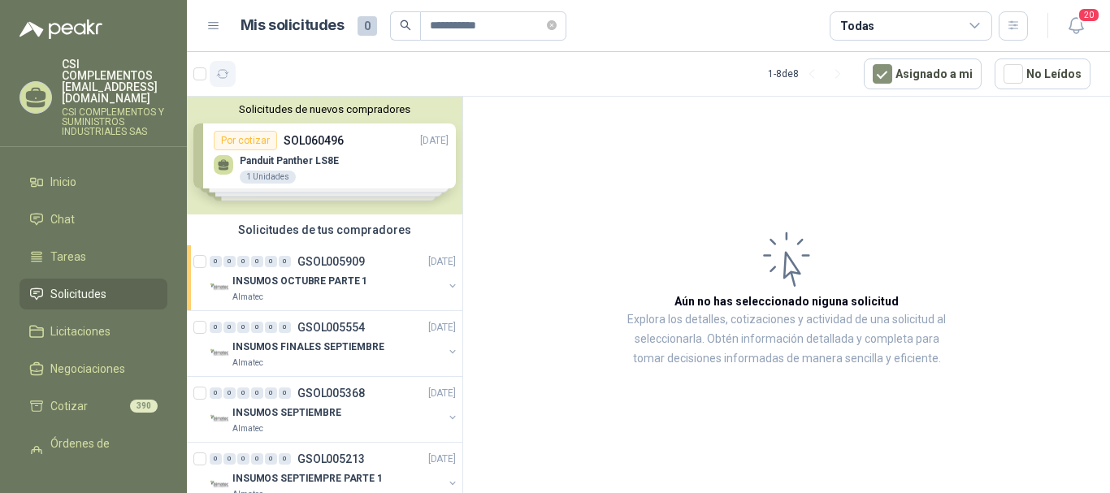
click at [228, 76] on icon "button" at bounding box center [223, 74] width 14 height 14
click at [227, 73] on icon "button" at bounding box center [223, 74] width 12 height 8
click at [196, 80] on div at bounding box center [214, 74] width 42 height 26
click at [226, 76] on icon "button" at bounding box center [223, 74] width 14 height 14
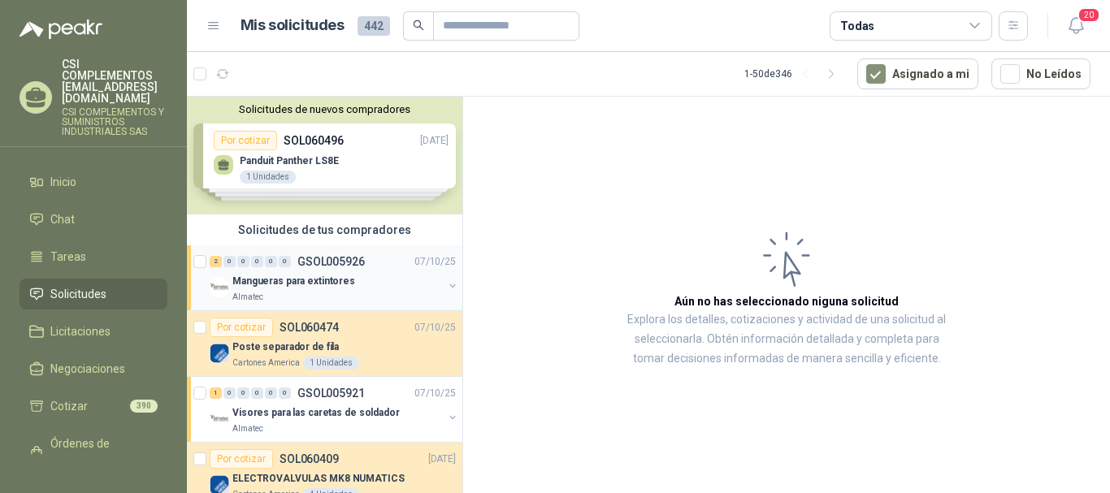
click at [285, 276] on p "Mangueras para extintores" at bounding box center [294, 281] width 123 height 15
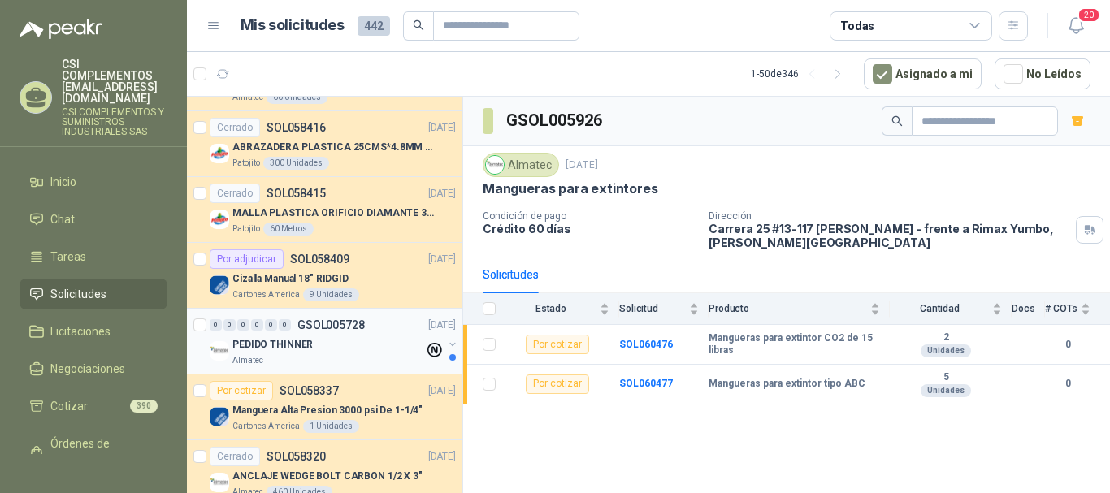
scroll to position [894, 0]
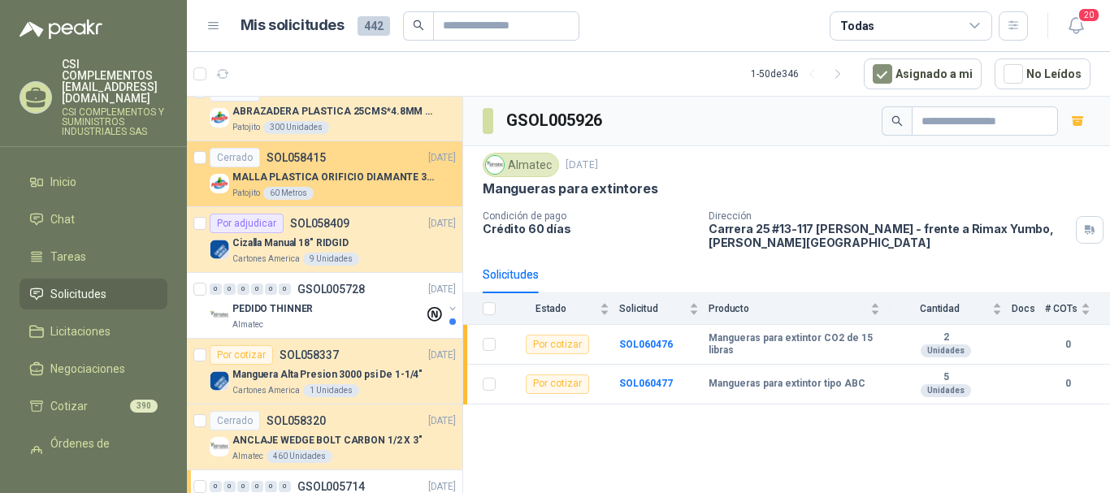
click at [382, 188] on div "Patojito 60 Metros" at bounding box center [345, 193] width 224 height 13
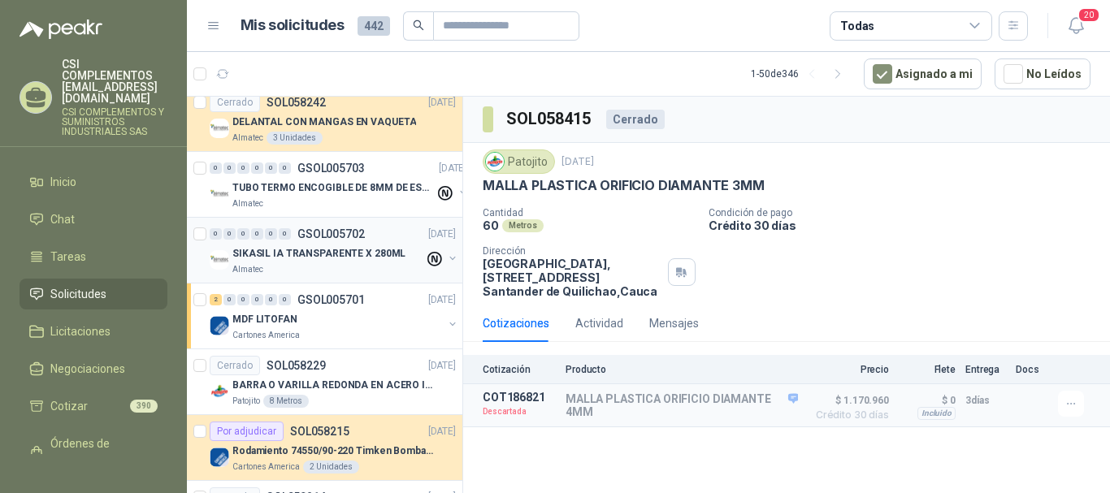
scroll to position [1545, 0]
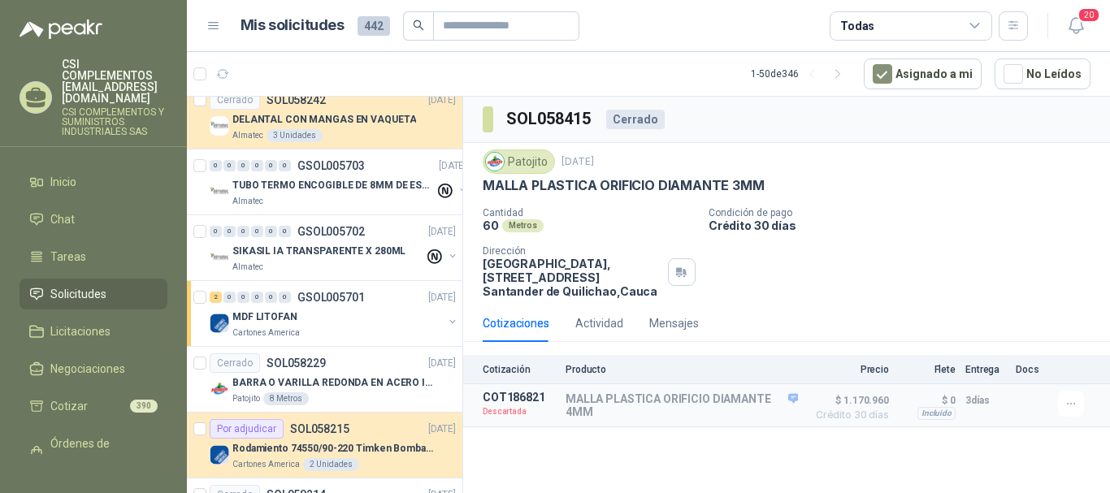
click at [67, 280] on link "Solicitudes" at bounding box center [94, 294] width 148 height 31
